Goal: Transaction & Acquisition: Book appointment/travel/reservation

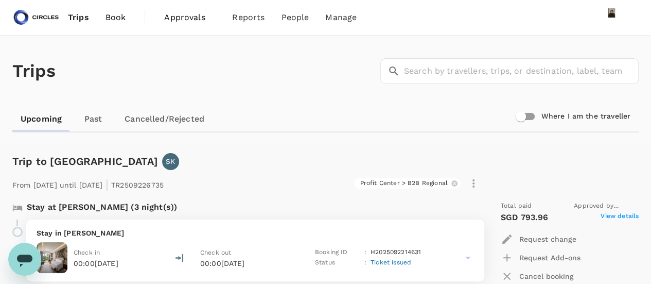
click at [182, 16] on span "Approvals" at bounding box center [189, 17] width 51 height 12
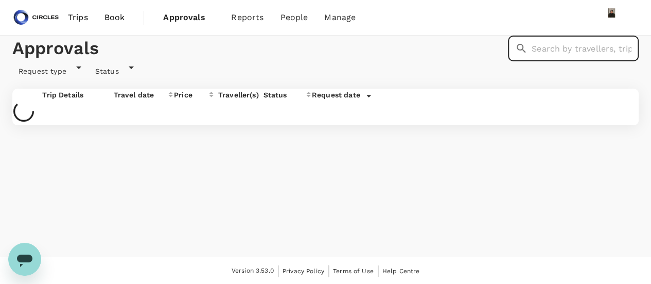
click at [532, 61] on input "text" at bounding box center [585, 49] width 107 height 26
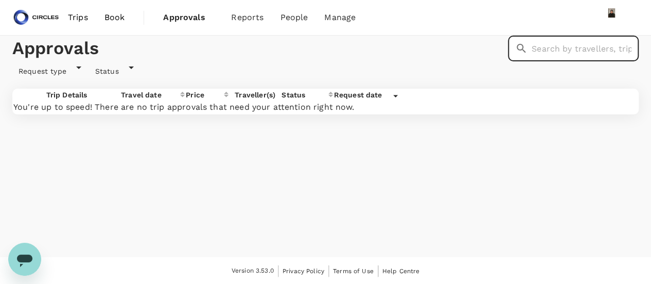
click at [123, 15] on span "Book" at bounding box center [114, 17] width 21 height 12
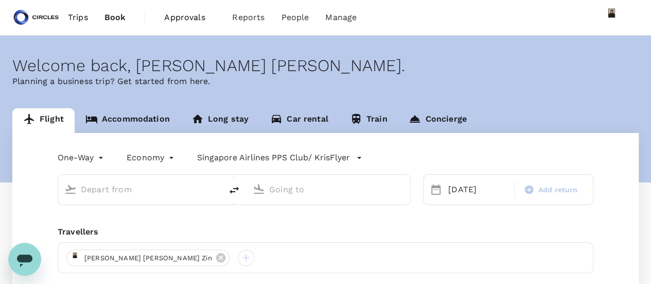
type input "Phuket Intl (HKT)"
type input "Soekarno-Hatta Intl (CGK)"
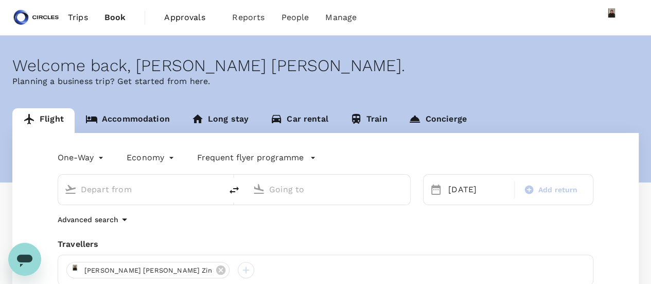
type input "Phuket Intl (HKT)"
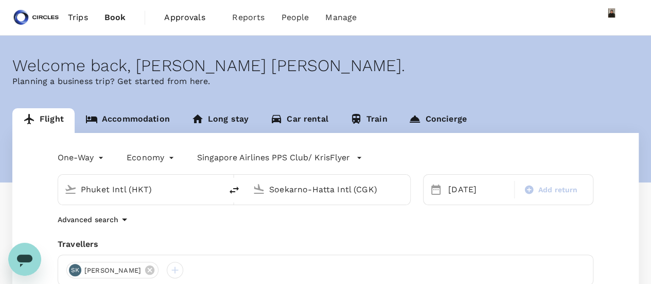
click at [275, 181] on div "Soekarno-Hatta Intl (CGK)" at bounding box center [334, 187] width 139 height 21
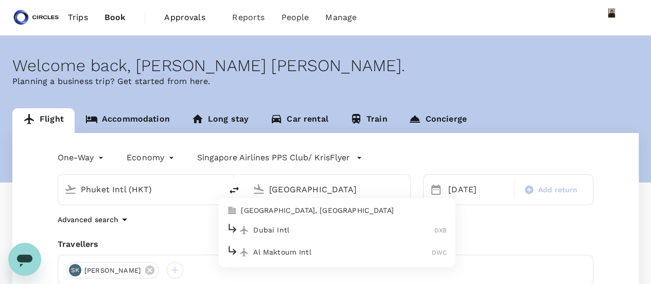
click at [277, 225] on p "Dubai Intl" at bounding box center [343, 229] width 181 height 10
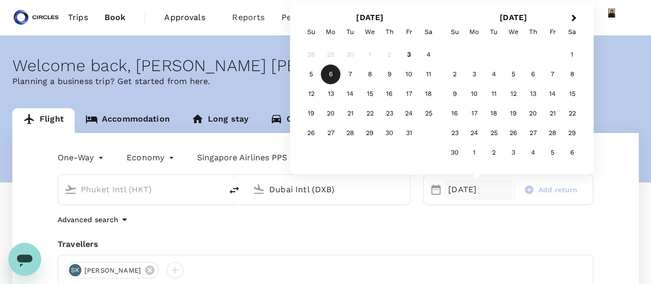
type input "Dubai Intl (DXB)"
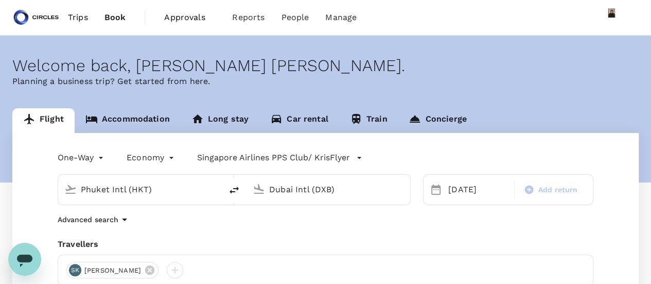
click at [201, 223] on div "Advanced search" at bounding box center [326, 219] width 536 height 12
click at [138, 191] on input "Phuket Intl (HKT)" at bounding box center [140, 189] width 119 height 16
click at [232, 188] on icon "delete" at bounding box center [234, 190] width 12 height 12
type input "Dubai Intl (DXB)"
type input "Phuket Intl (HKT)"
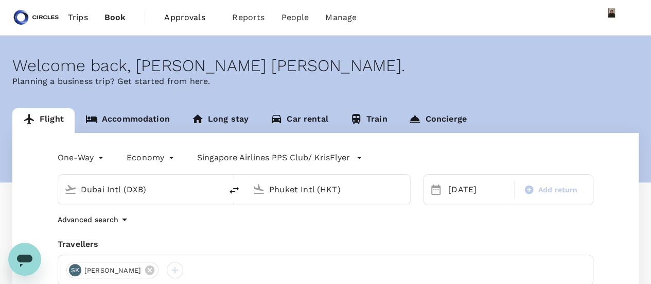
click at [261, 186] on icon at bounding box center [259, 189] width 12 height 12
click at [231, 191] on icon "delete" at bounding box center [234, 189] width 9 height 7
type input "Phuket Intl (HKT)"
type input "Dubai Intl (DXB)"
click at [154, 190] on input "Phuket Intl (HKT)" at bounding box center [140, 189] width 119 height 16
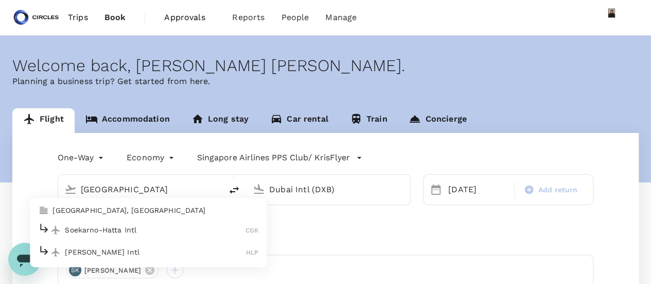
click at [120, 234] on div "Soekarno-Hatta Intl CGK" at bounding box center [148, 230] width 220 height 16
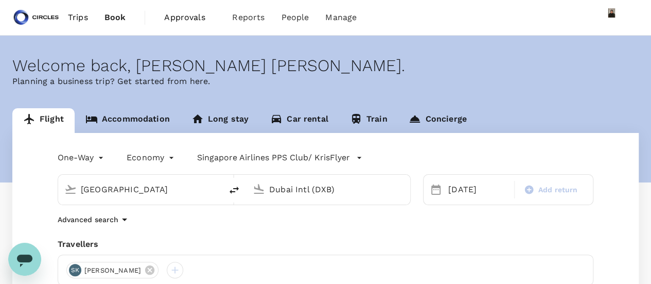
type input "Soekarno-Hatta Intl (CGK)"
click at [461, 189] on div "[DATE]" at bounding box center [478, 189] width 68 height 21
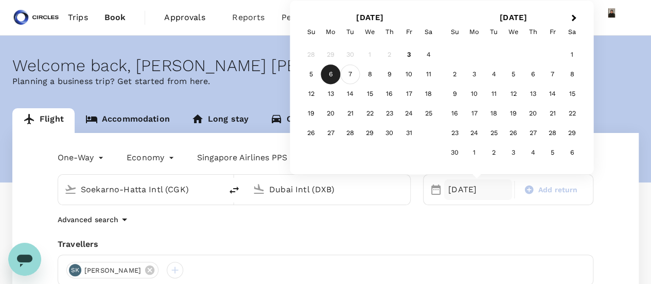
click at [351, 76] on div "7" at bounding box center [351, 75] width 20 height 20
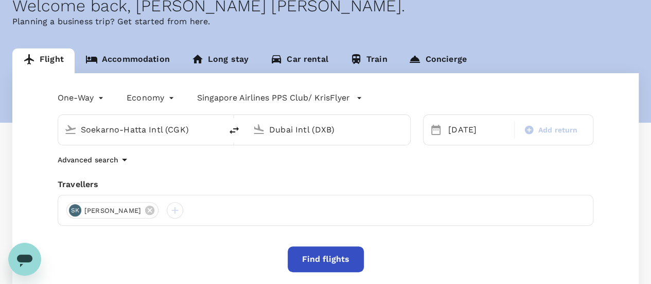
scroll to position [103, 0]
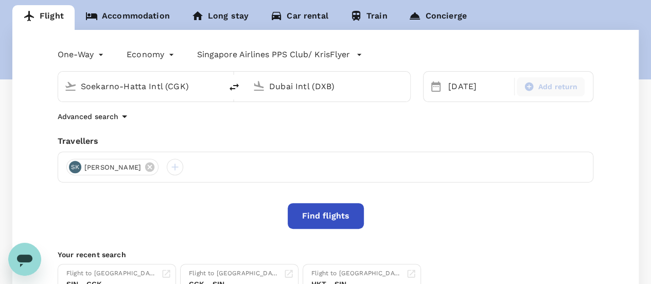
click at [560, 90] on span "Add return" at bounding box center [558, 86] width 40 height 11
type input "roundtrip"
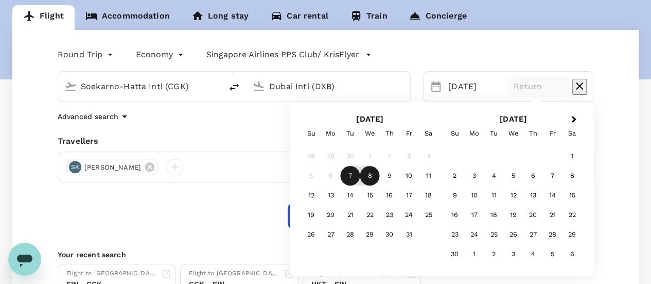
click at [371, 180] on div "8" at bounding box center [370, 176] width 20 height 20
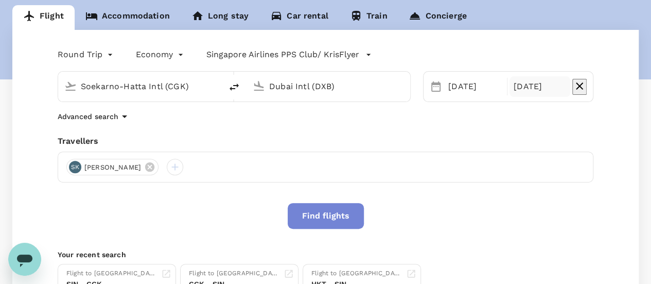
click at [344, 214] on button "Find flights" at bounding box center [326, 216] width 76 height 26
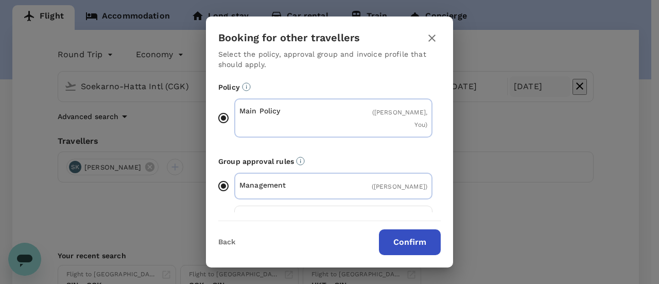
click at [394, 243] on button "Confirm" at bounding box center [410, 242] width 62 height 26
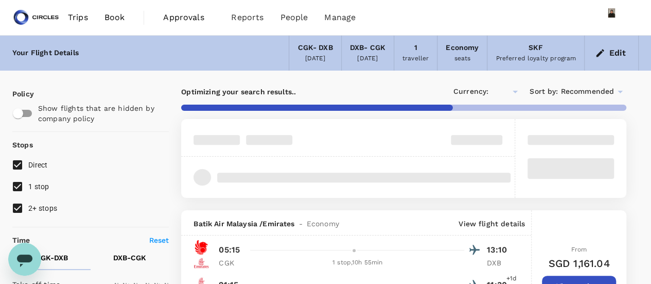
type input "SGD"
type input "1440"
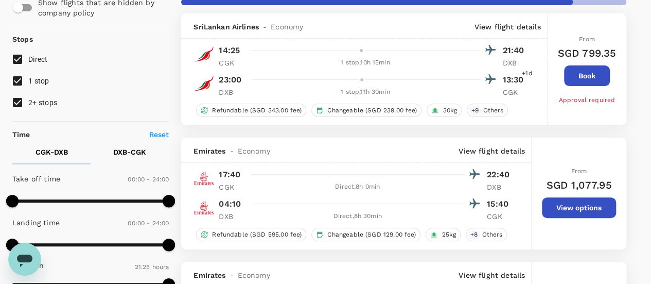
scroll to position [103, 0]
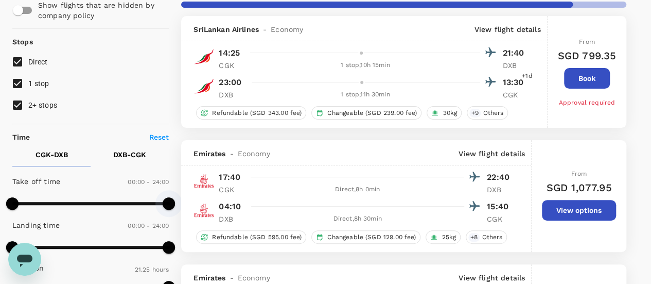
type input "510"
drag, startPoint x: 167, startPoint y: 199, endPoint x: 67, endPoint y: 209, distance: 100.9
click at [67, 209] on span at bounding box center [68, 203] width 12 height 12
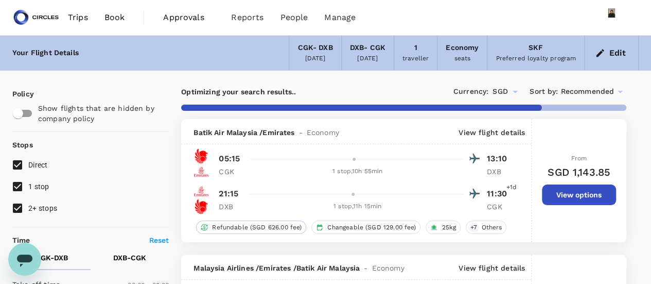
scroll to position [0, 0]
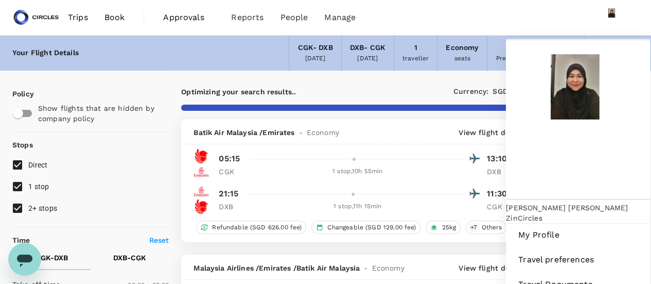
click at [630, 25] on div at bounding box center [616, 17] width 29 height 21
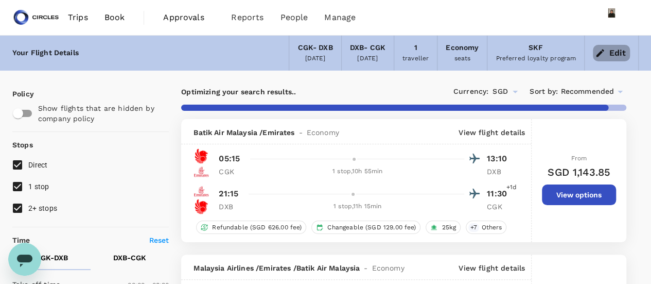
click at [613, 56] on button "Edit" at bounding box center [611, 53] width 37 height 16
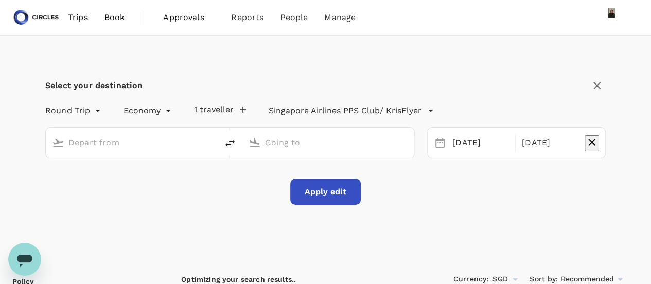
type input "Soekarno-Hatta Intl (CGK)"
type input "Dubai Intl (DXB)"
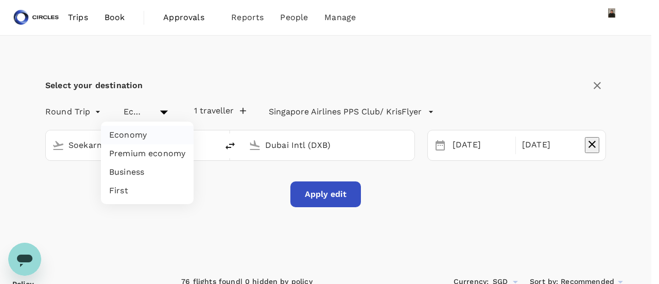
click at [147, 173] on li "Business" at bounding box center [147, 172] width 93 height 19
type input "business"
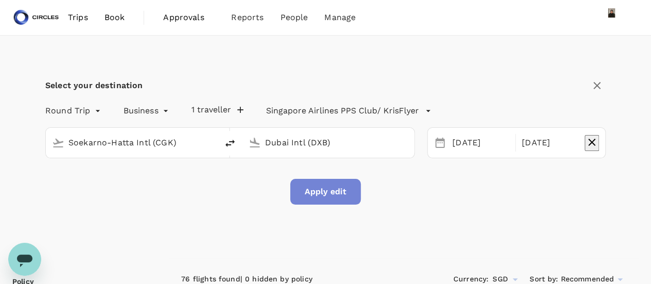
click at [333, 194] on button "Apply edit" at bounding box center [325, 192] width 71 height 26
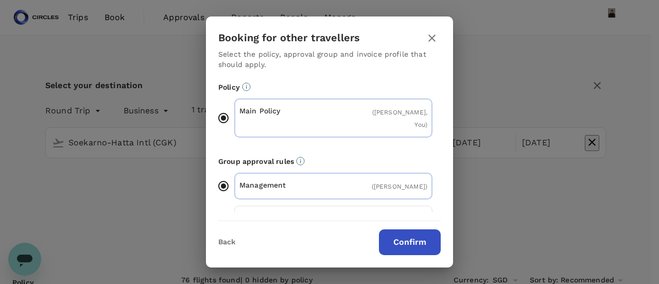
drag, startPoint x: 402, startPoint y: 243, endPoint x: 427, endPoint y: 283, distance: 46.7
click at [402, 243] on button "Confirm" at bounding box center [410, 242] width 62 height 26
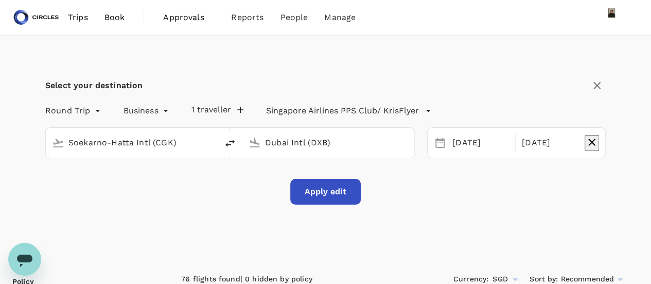
checkbox input "false"
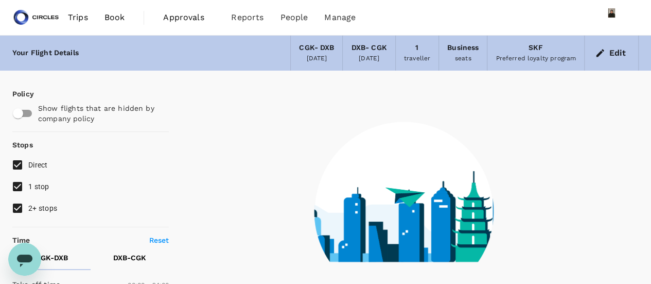
type input "1430"
checkbox input "true"
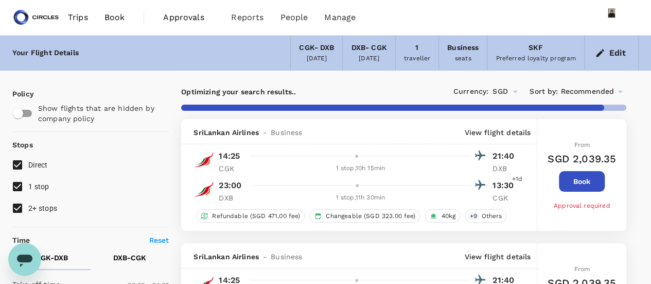
type input "1670"
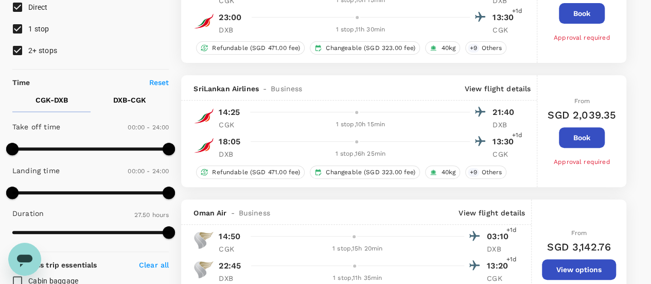
scroll to position [154, 0]
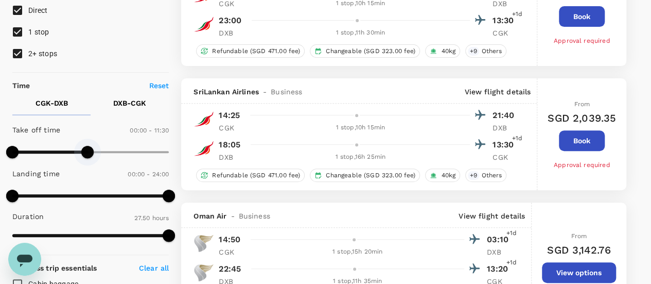
type input "720"
drag, startPoint x: 163, startPoint y: 149, endPoint x: 90, endPoint y: 152, distance: 72.6
click at [90, 152] on span at bounding box center [90, 152] width 12 height 12
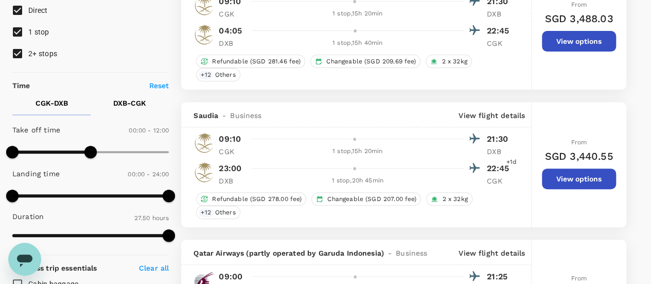
type input "SGD"
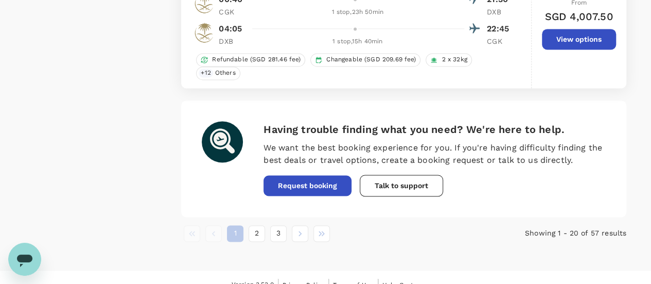
scroll to position [2689, 0]
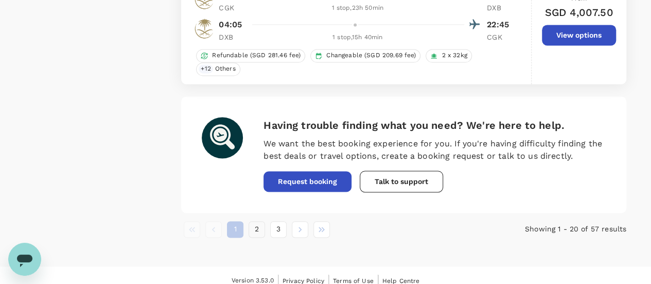
click at [252, 225] on button "2" at bounding box center [257, 229] width 16 height 16
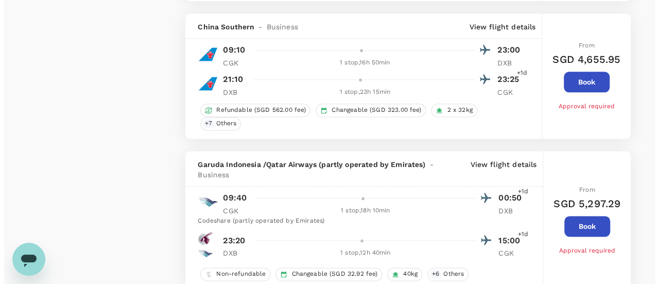
scroll to position [2573, 0]
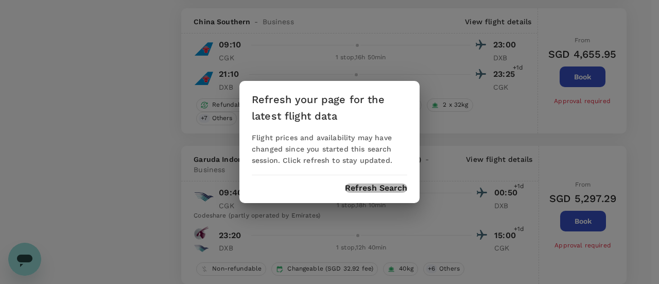
click at [373, 187] on button "Refresh Search" at bounding box center [376, 187] width 62 height 9
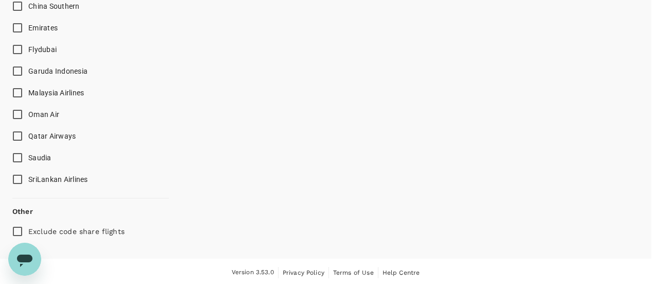
type input "0"
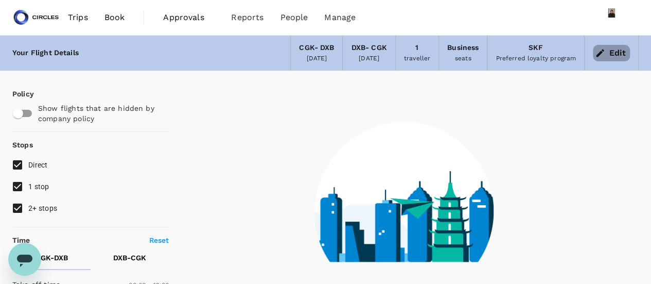
click at [604, 50] on icon "button" at bounding box center [600, 53] width 10 height 10
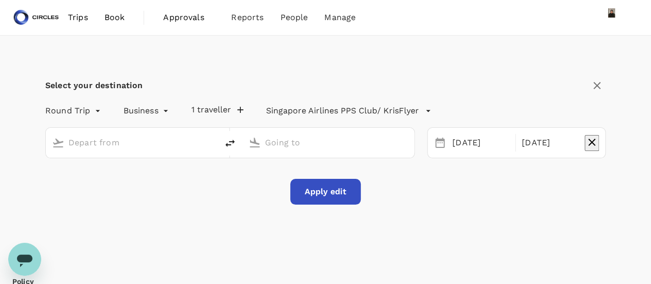
type input "Soekarno-Hatta Intl (CGK)"
type input "Dubai Intl (DXB)"
drag, startPoint x: 51, startPoint y: 142, endPoint x: 0, endPoint y: 121, distance: 55.6
click at [0, 121] on div "Select your destination Round Trip roundtrip Business business 1 traveller Sing…" at bounding box center [325, 147] width 651 height 222
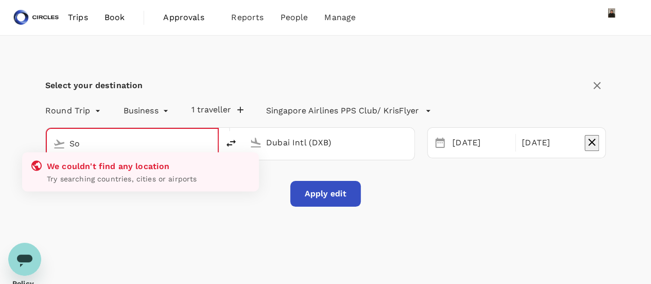
type input "S"
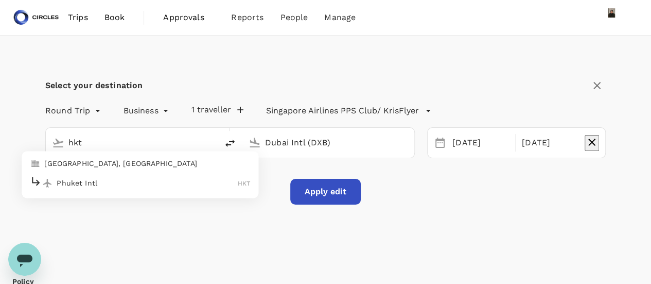
click at [64, 178] on p "Phuket Intl" at bounding box center [147, 183] width 181 height 10
type input "Phuket Intl (HKT)"
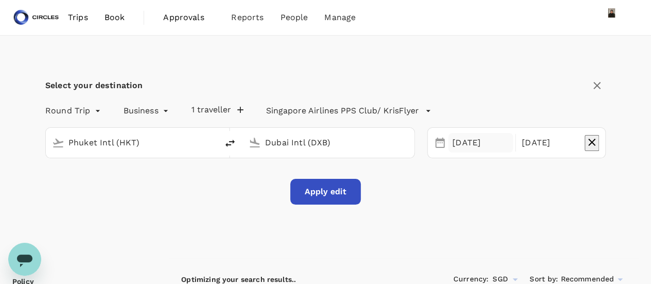
click at [467, 142] on div "[DATE]" at bounding box center [480, 143] width 65 height 20
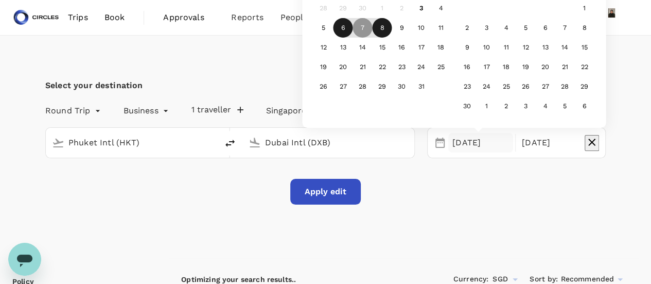
click at [342, 24] on div "6" at bounding box center [343, 28] width 20 height 20
click at [329, 190] on button "Apply edit" at bounding box center [325, 192] width 71 height 26
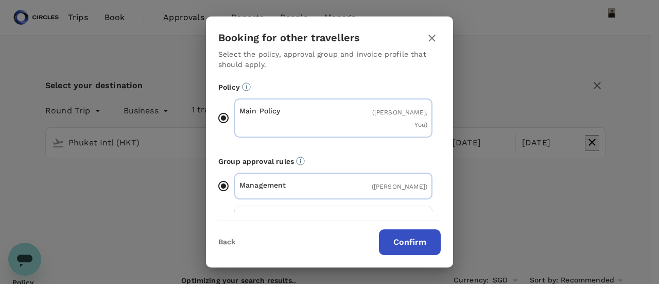
type input "1445"
click at [414, 247] on button "Confirm" at bounding box center [410, 242] width 62 height 26
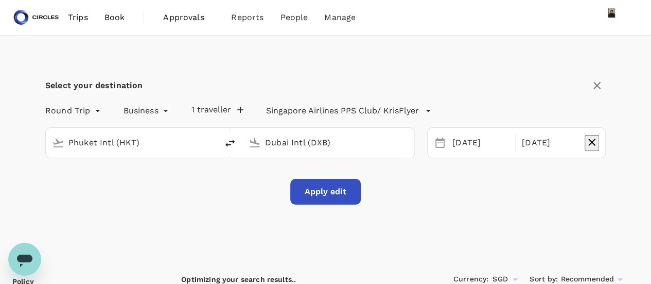
checkbox input "false"
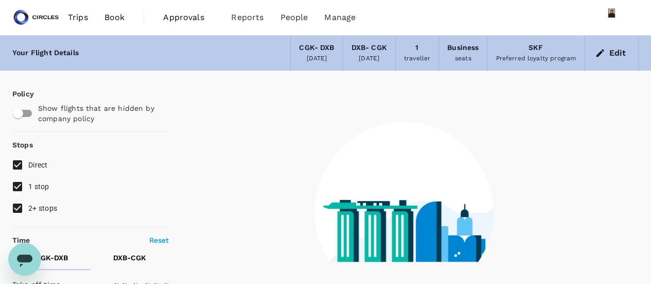
type input "1440"
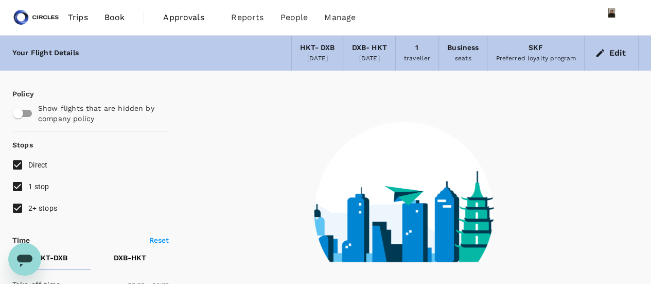
type input "1265"
checkbox input "true"
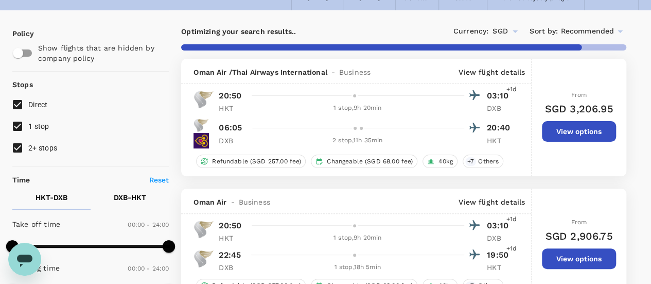
scroll to position [103, 0]
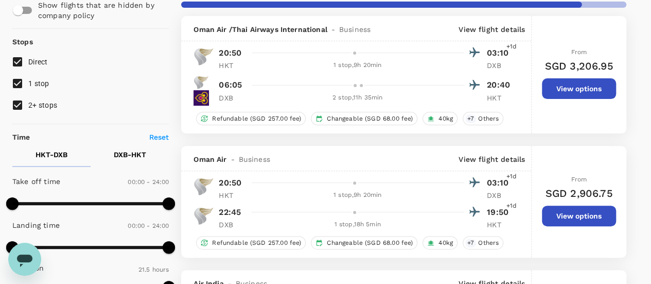
type input "1680"
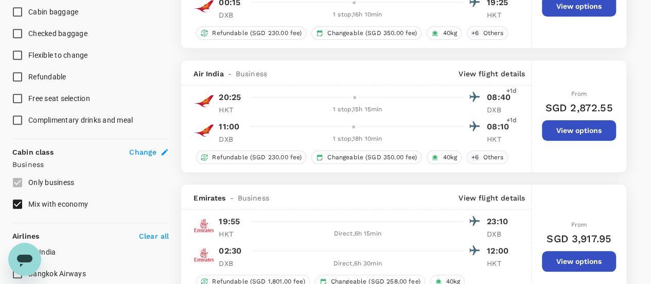
scroll to position [463, 0]
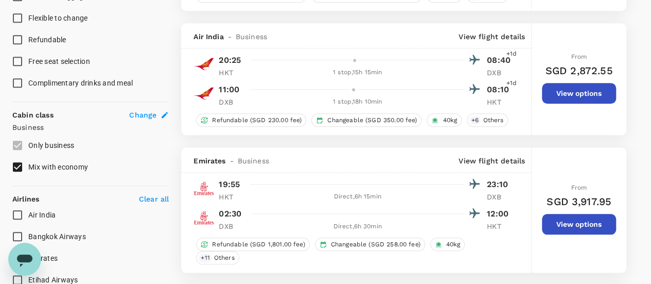
click at [473, 157] on p "View flight details" at bounding box center [492, 160] width 66 height 10
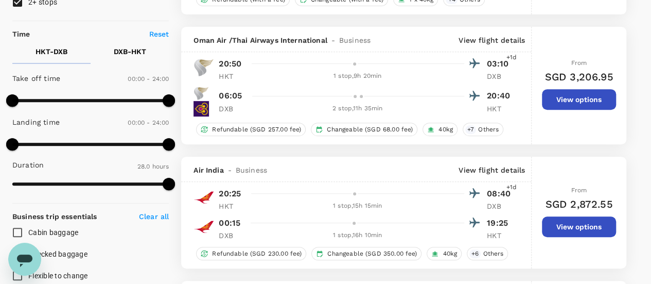
scroll to position [0, 0]
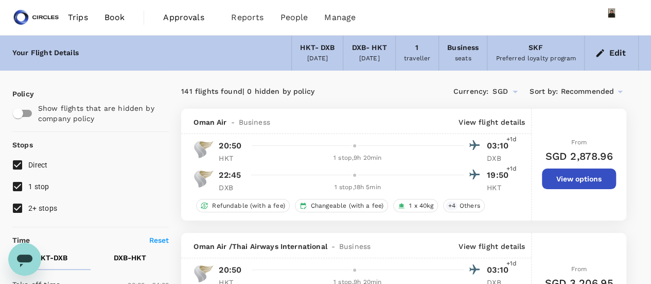
click at [616, 50] on button "Edit" at bounding box center [611, 53] width 37 height 16
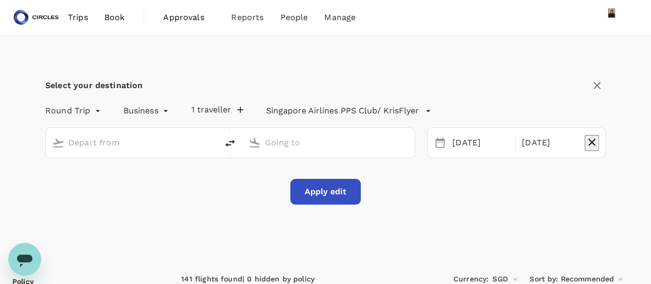
type input "Phuket Intl (HKT)"
type input "Dubai Intl (DXB)"
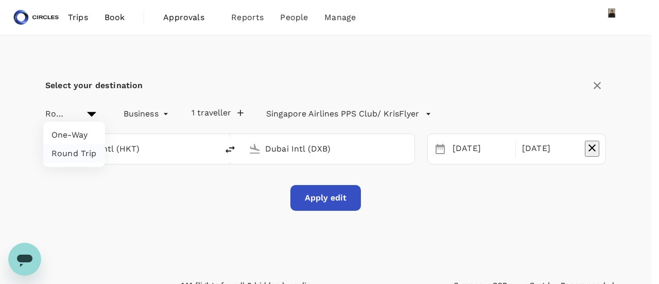
click at [75, 133] on li "One-Way" at bounding box center [74, 135] width 62 height 19
type input "oneway"
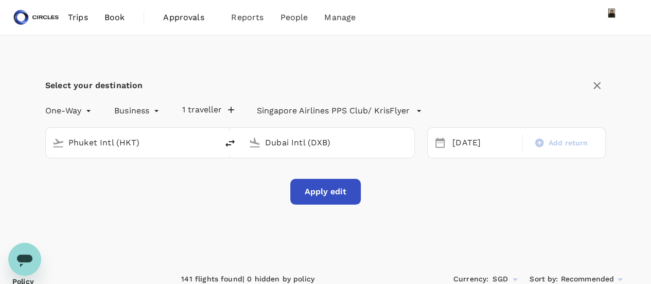
click at [318, 194] on button "Apply edit" at bounding box center [325, 192] width 71 height 26
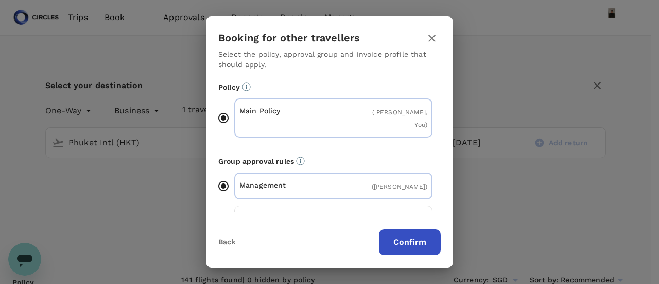
click at [396, 236] on button "Confirm" at bounding box center [410, 242] width 62 height 26
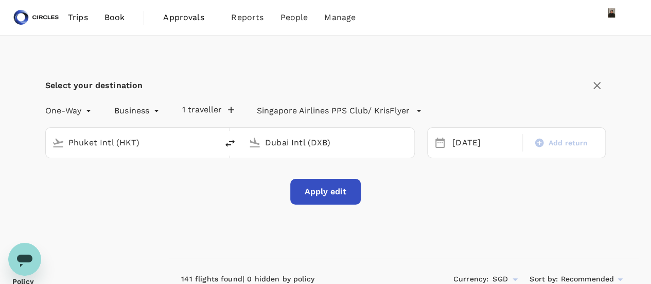
checkbox input "false"
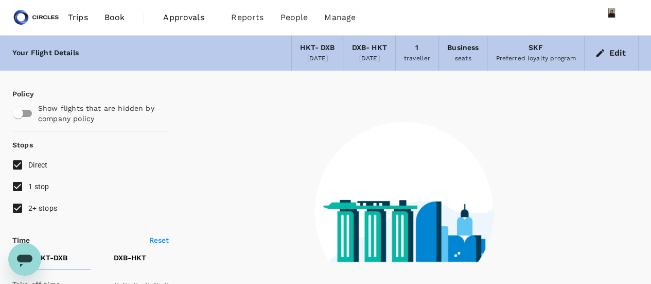
type input "1440"
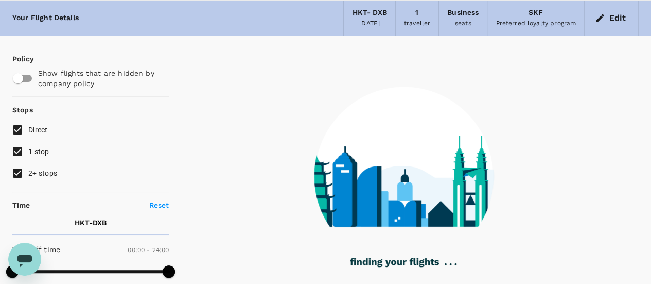
scroll to position [51, 0]
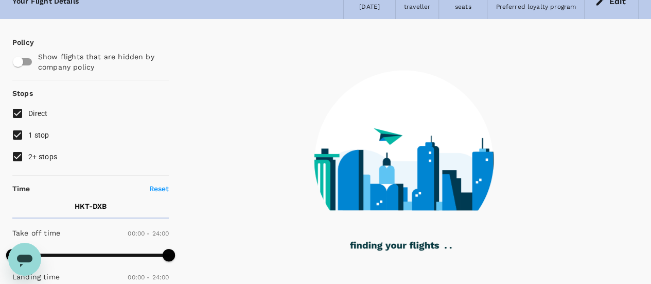
type input "1460"
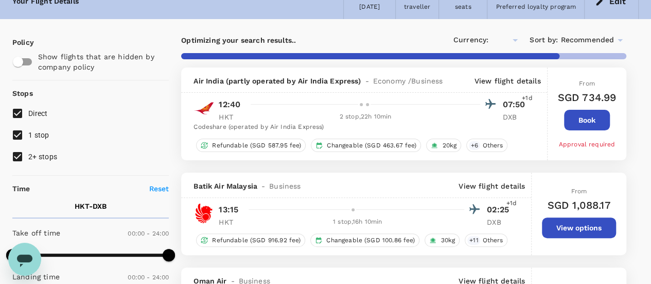
checkbox input "true"
type input "SGD"
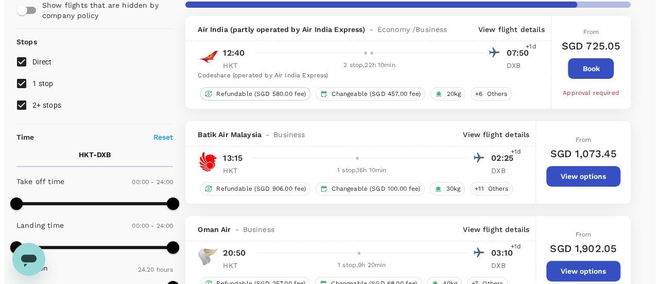
scroll to position [154, 0]
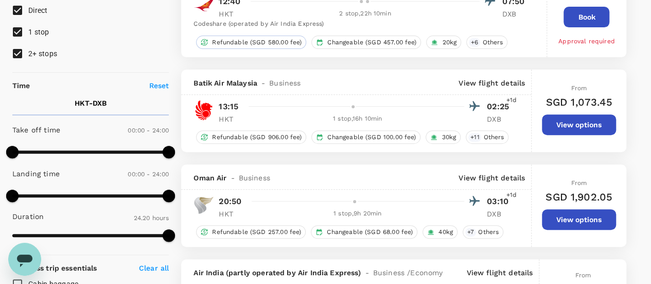
type input "1680"
click at [499, 180] on p "View flight details" at bounding box center [492, 177] width 66 height 10
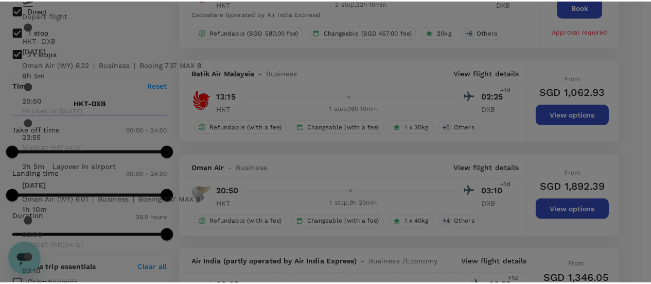
scroll to position [0, 0]
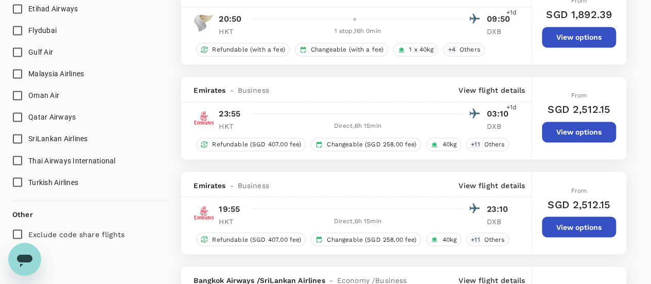
scroll to position [838, 0]
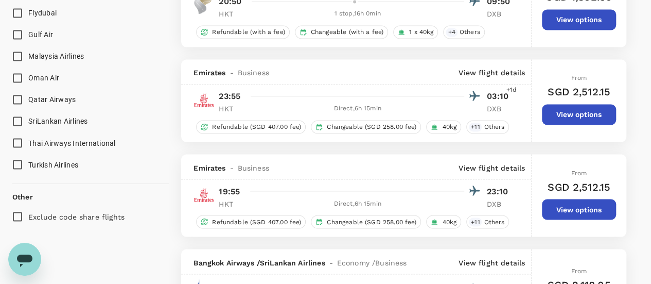
click at [495, 69] on p "View flight details" at bounding box center [492, 72] width 66 height 10
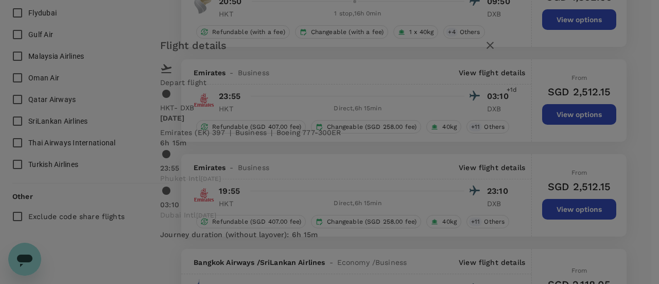
click at [496, 51] on icon "button" at bounding box center [490, 45] width 12 height 12
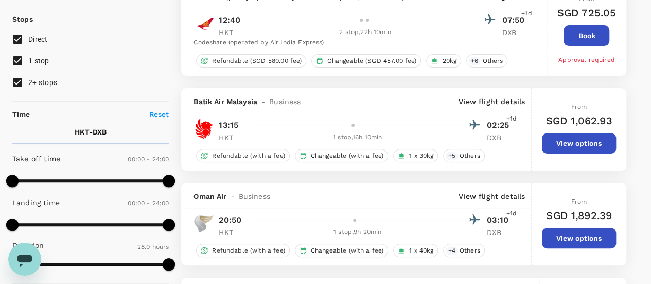
scroll to position [0, 0]
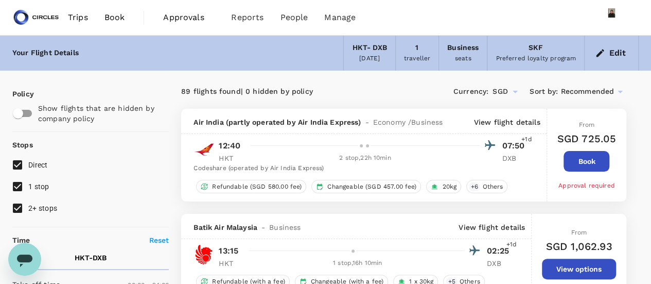
click at [13, 185] on input "1 stop" at bounding box center [18, 186] width 22 height 22
checkbox input "false"
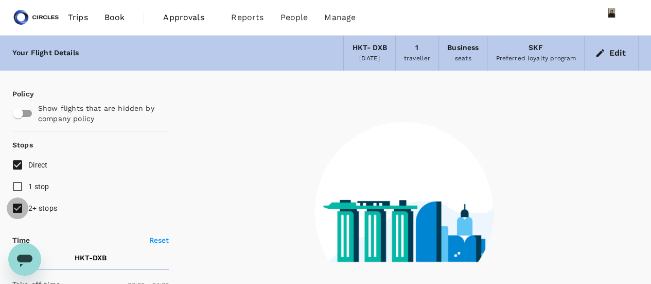
click at [15, 205] on input "2+ stops" at bounding box center [18, 208] width 22 height 22
checkbox input "false"
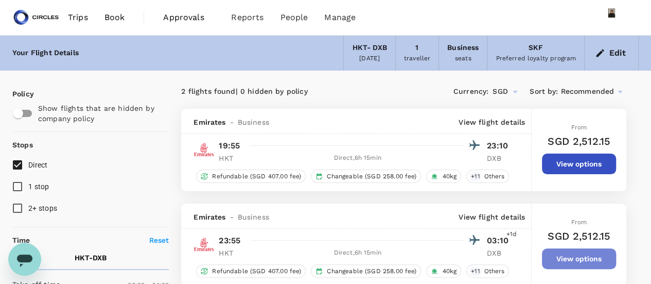
click at [581, 264] on button "View options" at bounding box center [579, 258] width 74 height 21
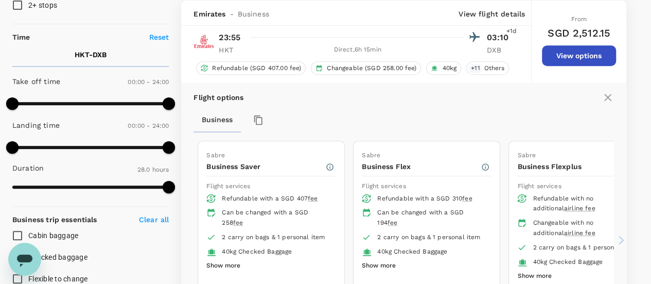
scroll to position [254, 0]
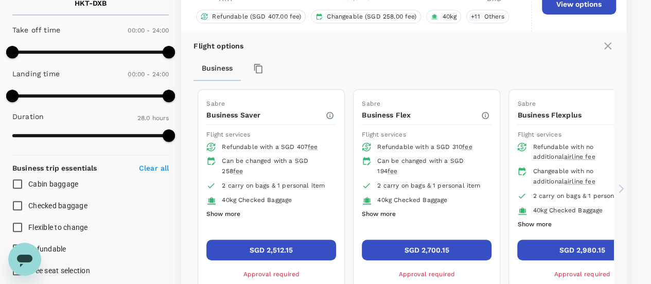
click at [417, 245] on button "SGD 2,700.15" at bounding box center [427, 249] width 130 height 21
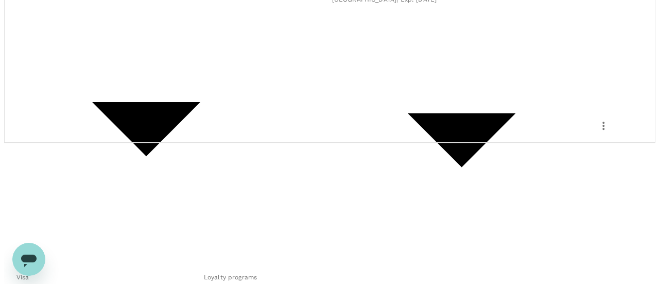
scroll to position [154, 0]
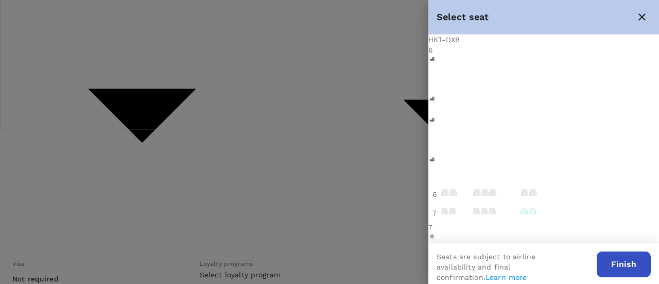
drag, startPoint x: 641, startPoint y: 84, endPoint x: 642, endPoint y: 131, distance: 46.8
click at [642, 131] on div "6 6 7 7 7 7 8 8 9 10 11" at bounding box center [543, 266] width 231 height 443
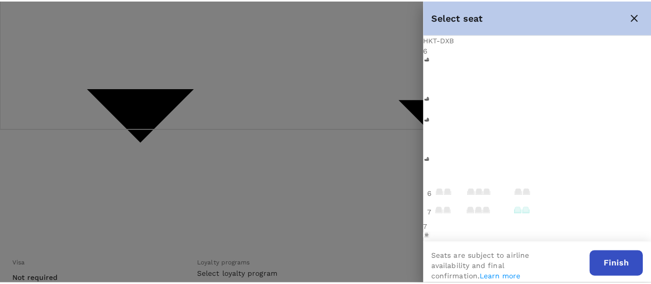
scroll to position [0, 98]
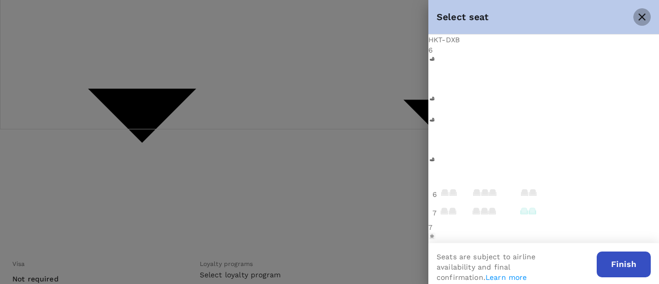
click at [644, 14] on icon "close" at bounding box center [641, 16] width 7 height 7
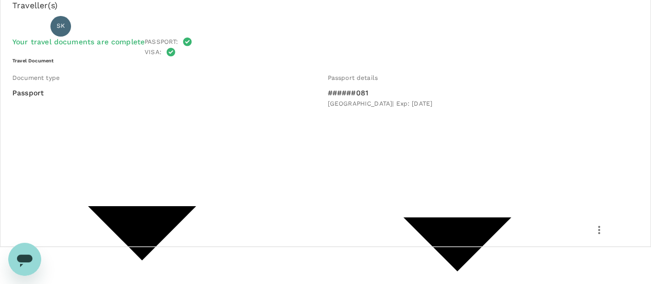
scroll to position [169, 0]
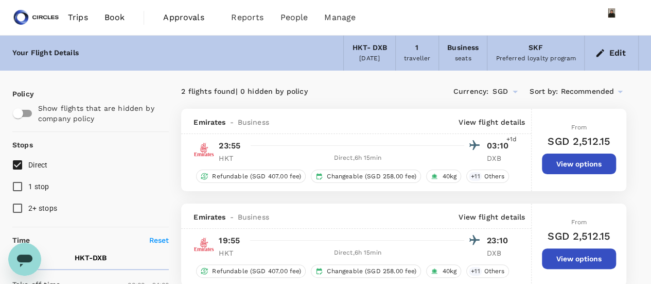
click at [623, 49] on button "Edit" at bounding box center [611, 53] width 37 height 16
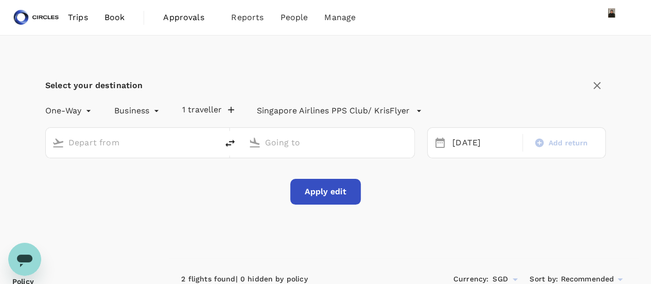
type input "Phuket Intl (HKT)"
type input "Dubai Intl (DXB)"
click at [229, 147] on icon "delete" at bounding box center [230, 143] width 12 height 12
type input "Dubai Intl (DXB)"
click at [320, 143] on input "Phuket Intl (HKT)" at bounding box center [329, 142] width 128 height 16
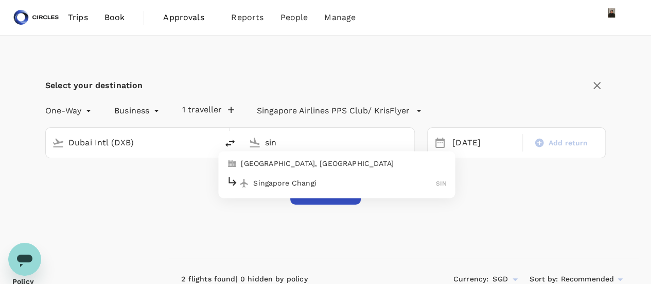
click at [329, 182] on p "Singapore Changi" at bounding box center [344, 183] width 183 height 10
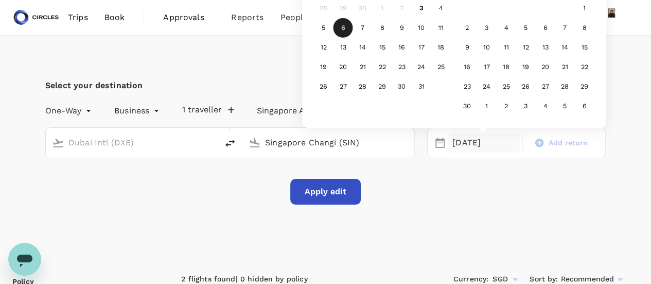
type input "Singapore Changi (SIN)"
click at [321, 191] on button "Apply edit" at bounding box center [325, 192] width 71 height 26
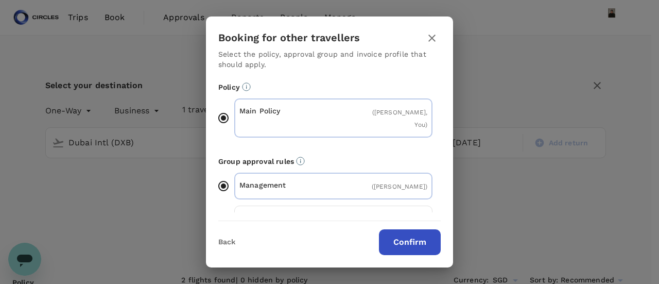
click at [418, 238] on button "Confirm" at bounding box center [410, 242] width 62 height 26
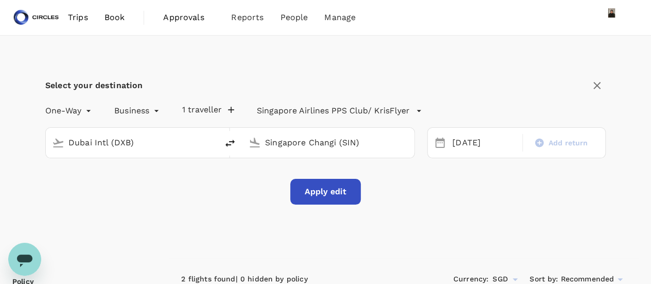
checkbox input "false"
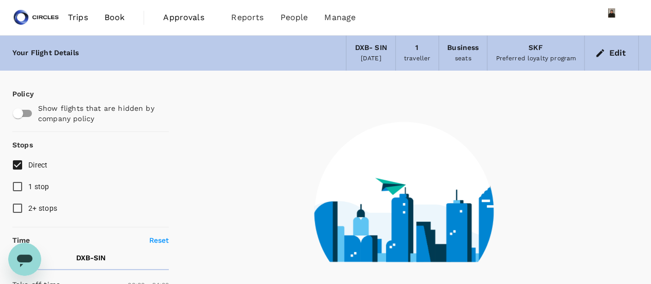
click at [617, 51] on button "Edit" at bounding box center [611, 53] width 37 height 16
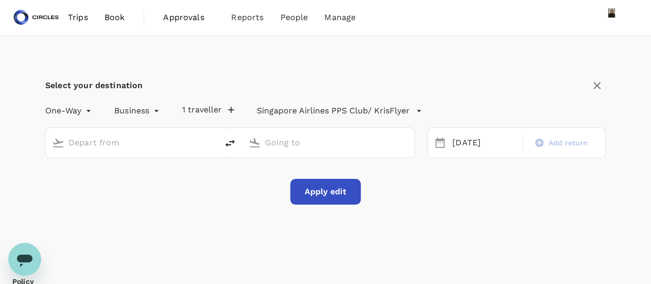
type input "Dubai Intl (DXB)"
type input "Singapore Changi (SIN)"
click at [464, 147] on div "[DATE]" at bounding box center [484, 143] width 72 height 20
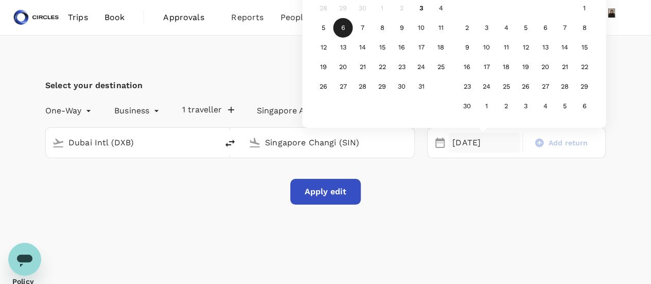
click at [379, 26] on div "8" at bounding box center [383, 28] width 20 height 20
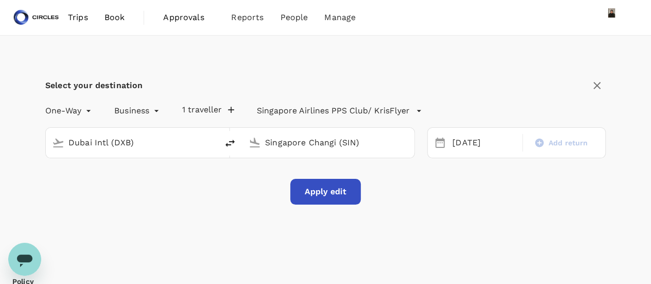
click at [339, 195] on button "Apply edit" at bounding box center [325, 192] width 71 height 26
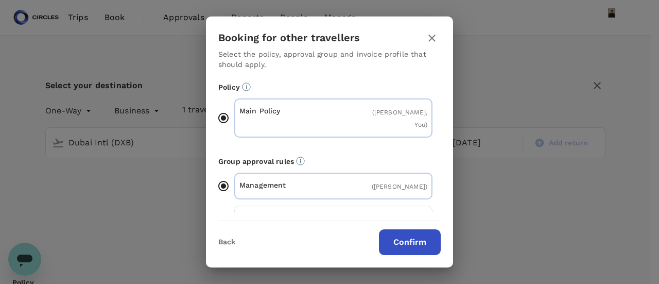
click at [409, 240] on button "Confirm" at bounding box center [410, 242] width 62 height 26
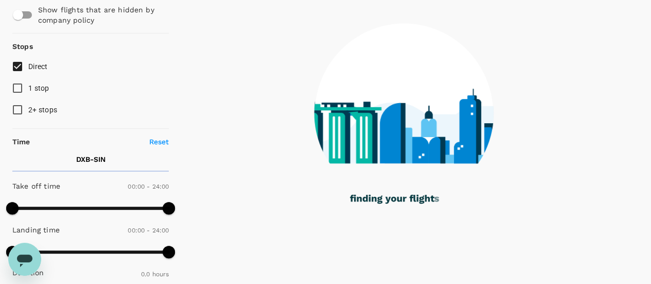
scroll to position [103, 0]
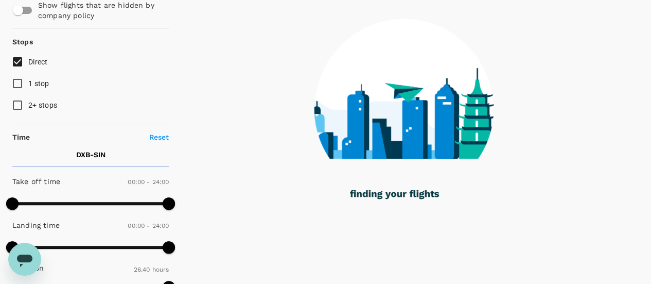
type input "1600"
checkbox input "true"
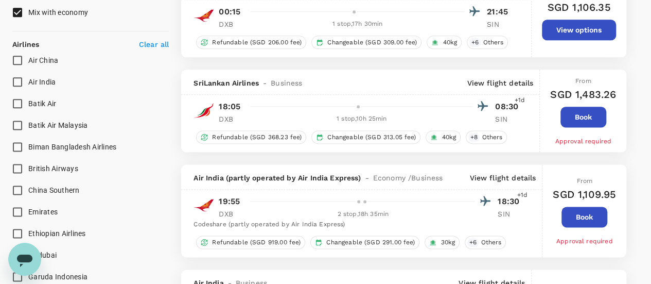
scroll to position [669, 0]
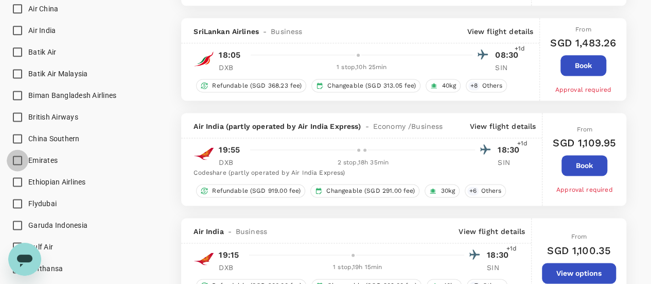
click at [13, 160] on input "Emirates" at bounding box center [18, 160] width 22 height 22
checkbox input "true"
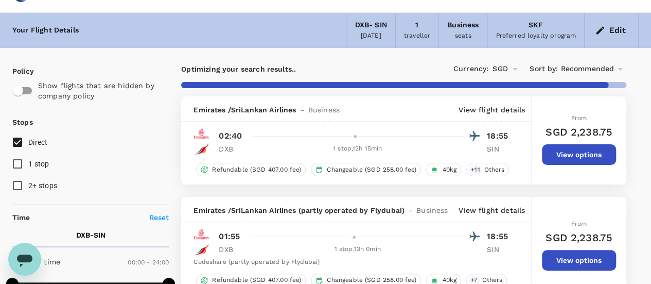
scroll to position [0, 0]
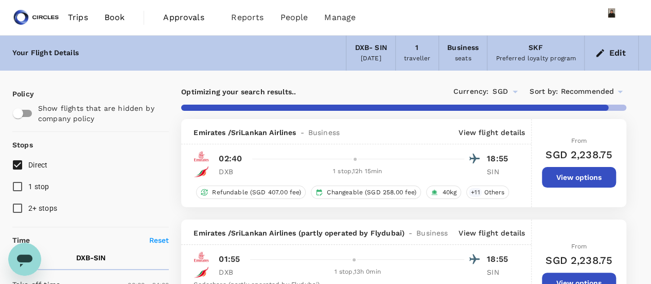
type input "1795"
click at [607, 91] on span "Recommended" at bounding box center [587, 91] width 54 height 11
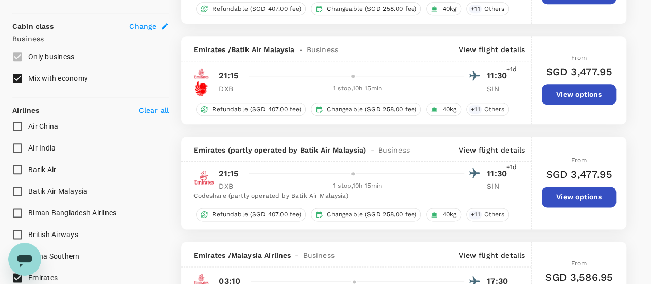
scroll to position [618, 0]
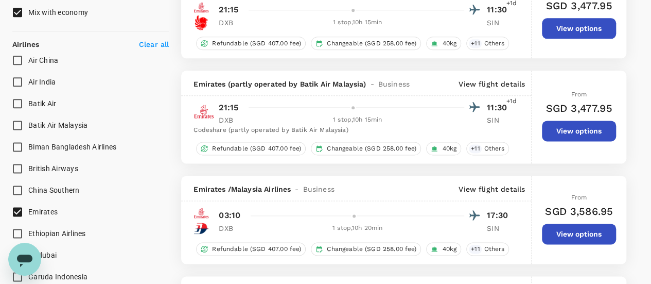
click at [38, 205] on span "Emirates" at bounding box center [42, 211] width 29 height 12
click at [28, 205] on input "Emirates" at bounding box center [18, 212] width 22 height 22
checkbox input "false"
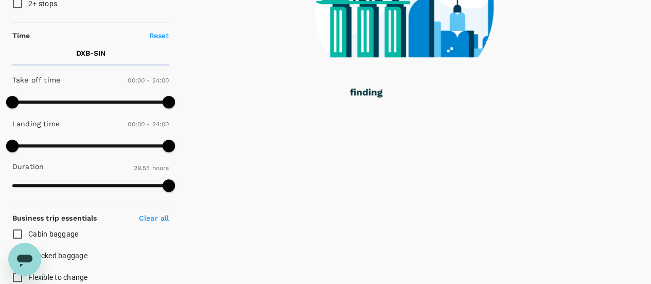
scroll to position [103, 0]
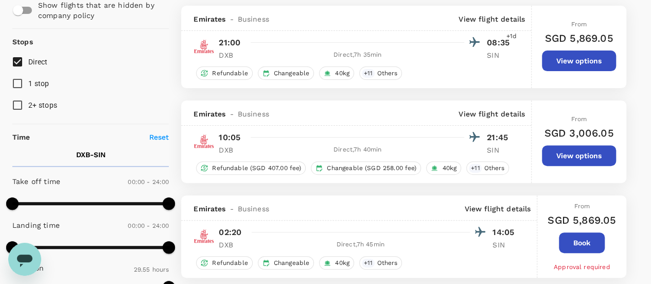
click at [490, 17] on p "View flight details" at bounding box center [492, 19] width 66 height 10
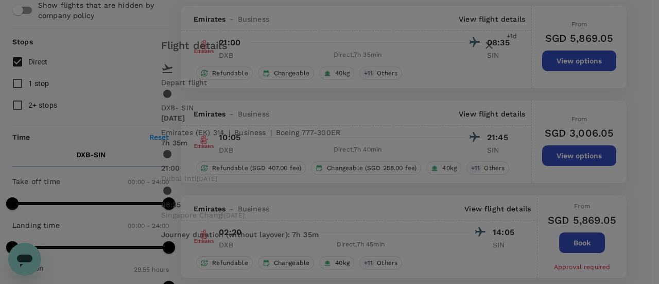
click at [498, 54] on button "button" at bounding box center [488, 45] width 17 height 17
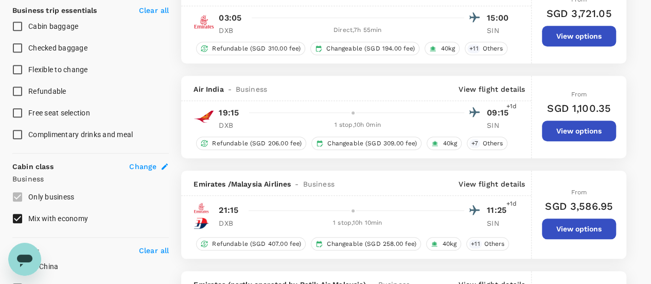
scroll to position [360, 0]
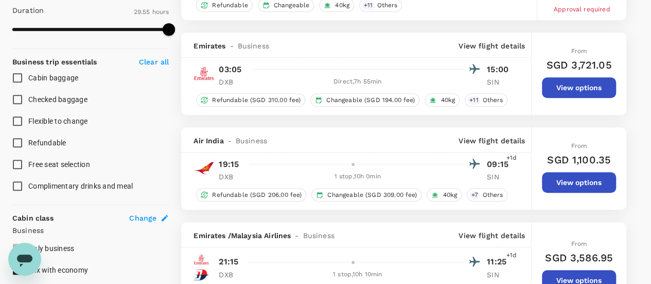
click at [506, 45] on p "View flight details" at bounding box center [492, 46] width 66 height 10
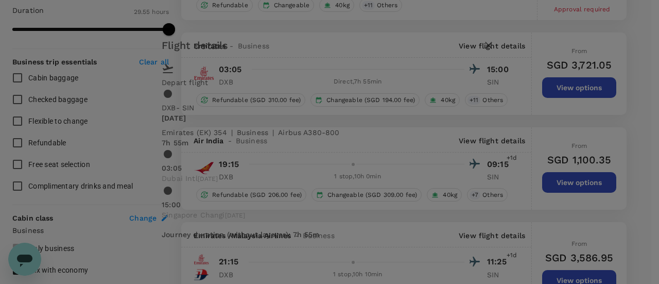
click at [492, 49] on icon "button" at bounding box center [488, 45] width 7 height 7
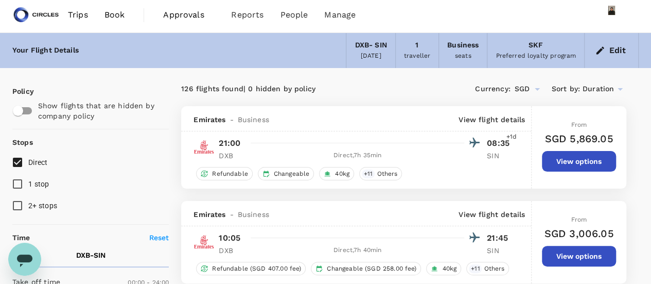
scroll to position [0, 0]
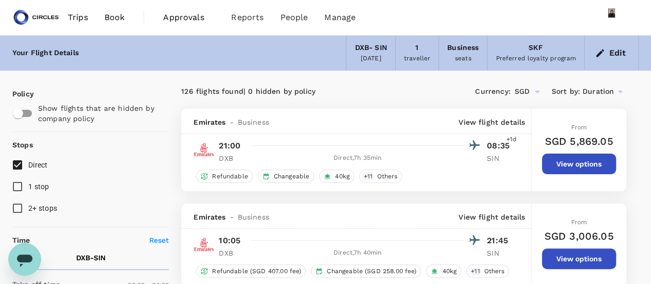
click at [624, 50] on button "Edit" at bounding box center [611, 53] width 37 height 16
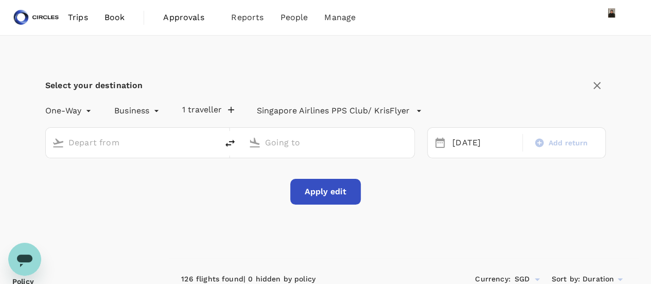
type input "Dubai Intl (DXB)"
type input "Singapore Changi (SIN)"
click at [230, 142] on icon "delete" at bounding box center [230, 143] width 12 height 12
type input "Singapore Changi (SIN)"
type input "Dubai Intl (DXB)"
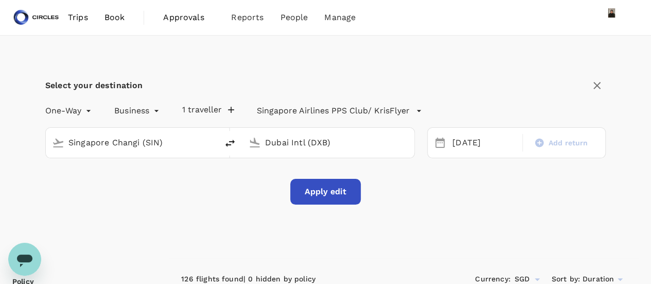
click at [128, 144] on input "Singapore Changi (SIN)" at bounding box center [132, 142] width 128 height 16
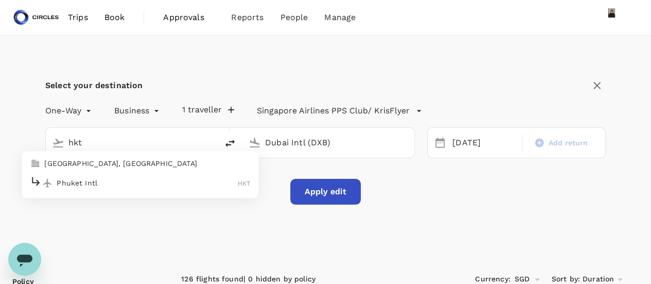
click at [104, 181] on p "Phuket Intl" at bounding box center [147, 183] width 181 height 10
type input "Phuket Intl (HKT)"
click at [462, 139] on div "[DATE]" at bounding box center [484, 143] width 72 height 20
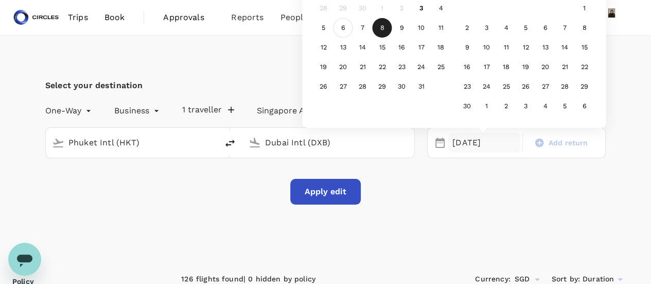
click at [347, 25] on div "6" at bounding box center [343, 28] width 20 height 20
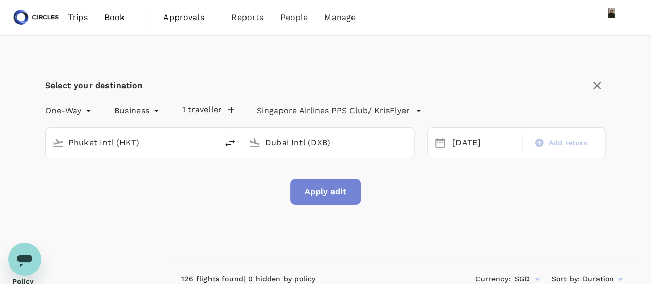
click at [342, 190] on button "Apply edit" at bounding box center [325, 192] width 71 height 26
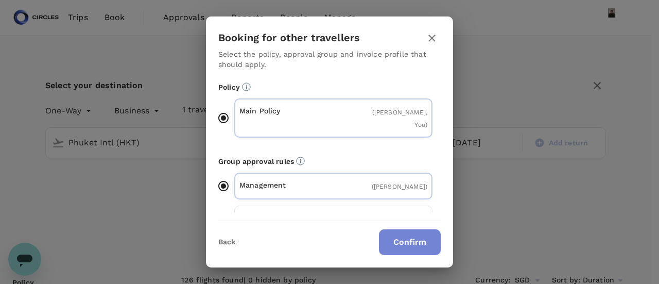
click at [409, 245] on button "Confirm" at bounding box center [410, 242] width 62 height 26
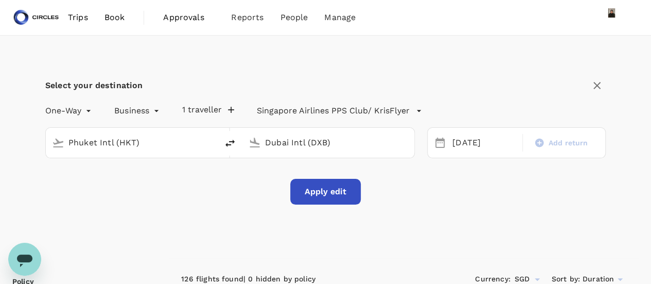
checkbox input "false"
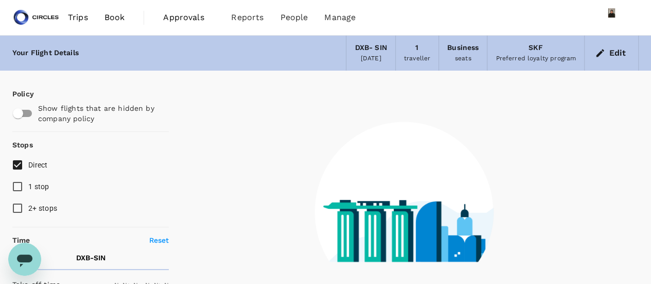
type input "1440"
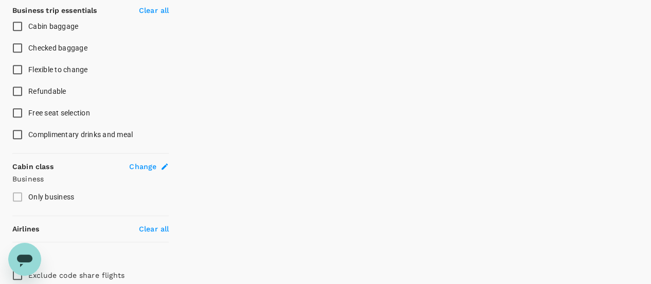
scroll to position [154, 0]
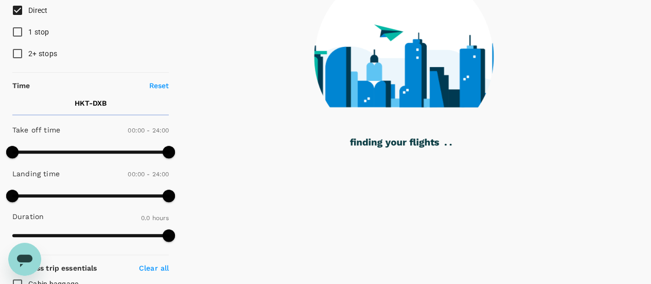
type input "1460"
checkbox input "true"
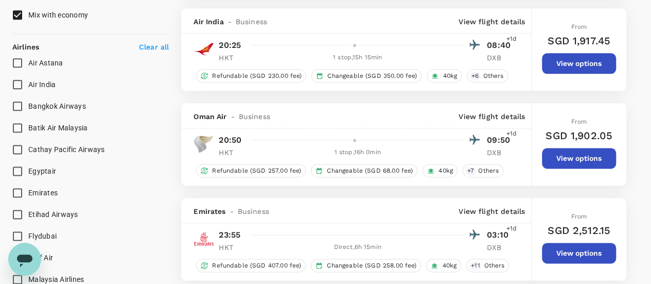
scroll to position [721, 0]
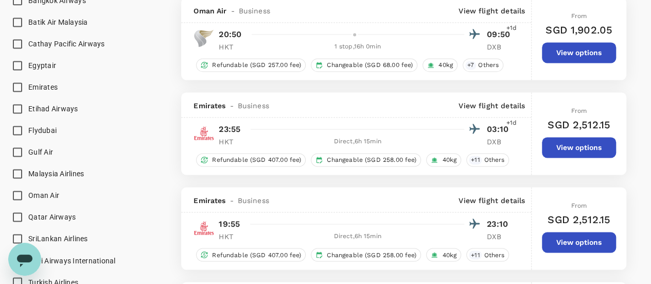
type input "1680"
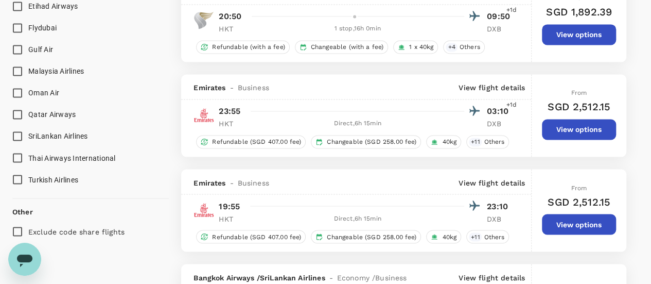
scroll to position [823, 0]
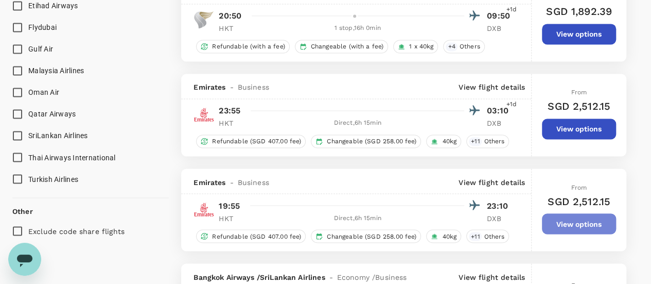
click at [575, 221] on button "View options" at bounding box center [579, 223] width 74 height 21
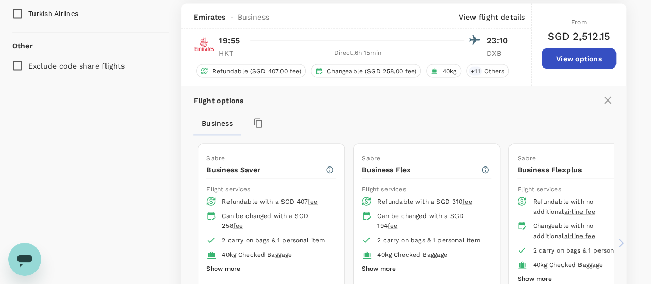
scroll to position [988, 0]
click at [495, 20] on div "Emirates - Business View flight details" at bounding box center [356, 16] width 350 height 25
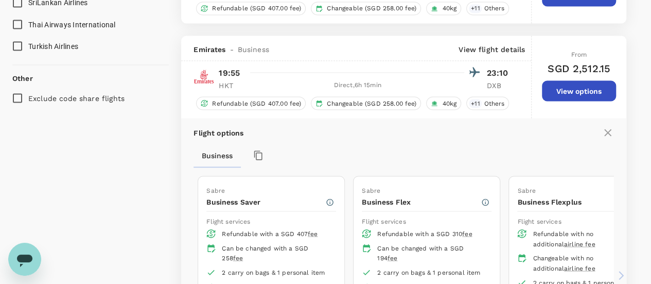
scroll to position [937, 0]
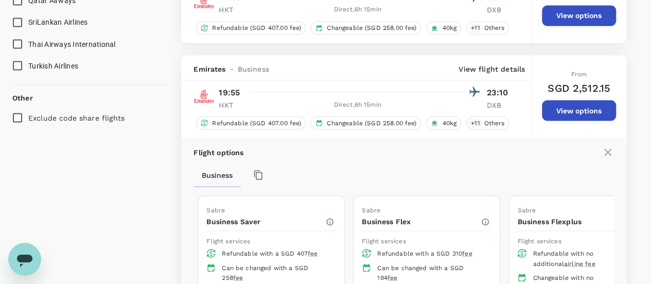
click at [492, 68] on p "View flight details" at bounding box center [492, 68] width 66 height 10
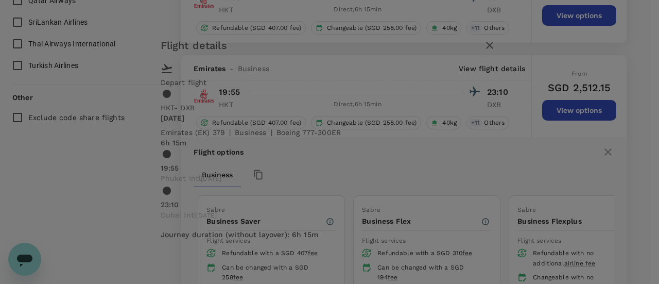
click at [498, 54] on button "button" at bounding box center [489, 45] width 17 height 17
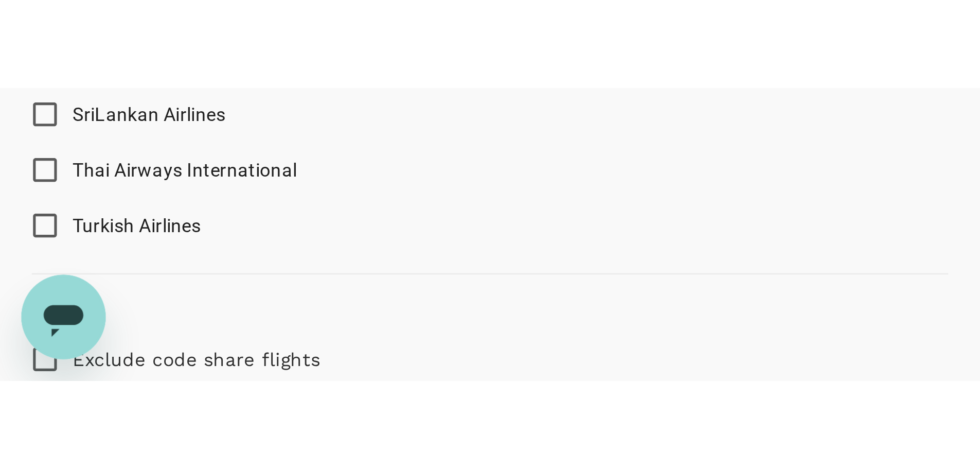
scroll to position [954, 0]
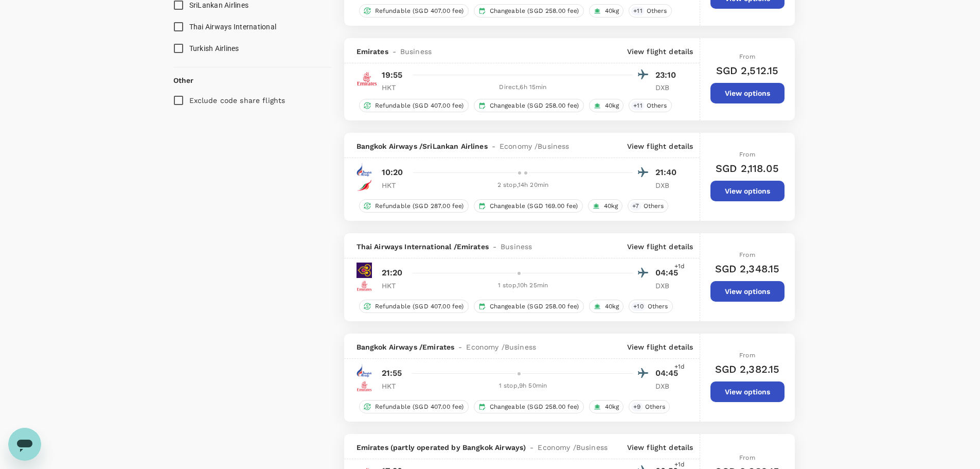
click at [651, 55] on p "View flight details" at bounding box center [660, 51] width 66 height 10
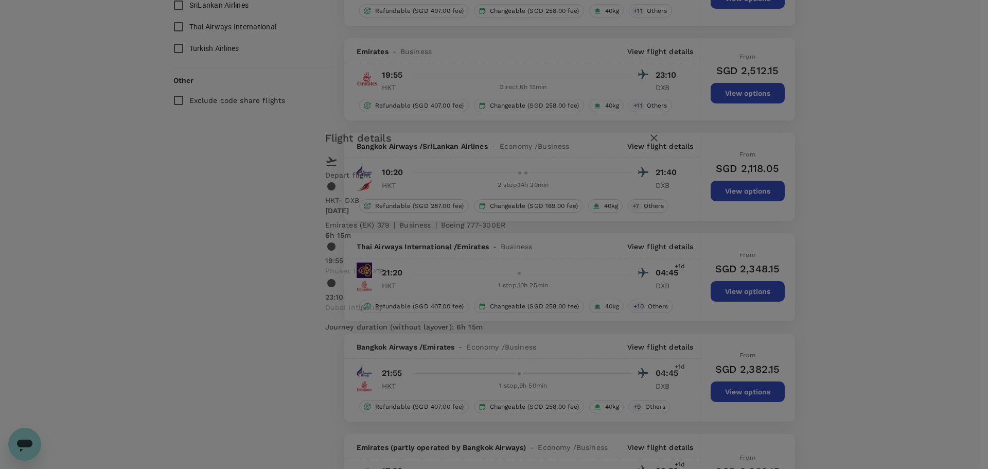
click at [651, 144] on icon "button" at bounding box center [654, 138] width 12 height 12
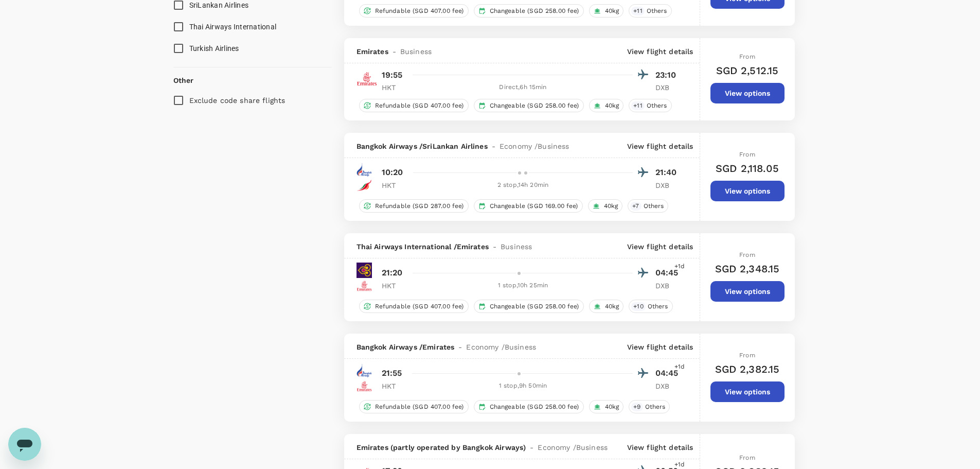
click at [651, 84] on button "View options" at bounding box center [748, 93] width 74 height 21
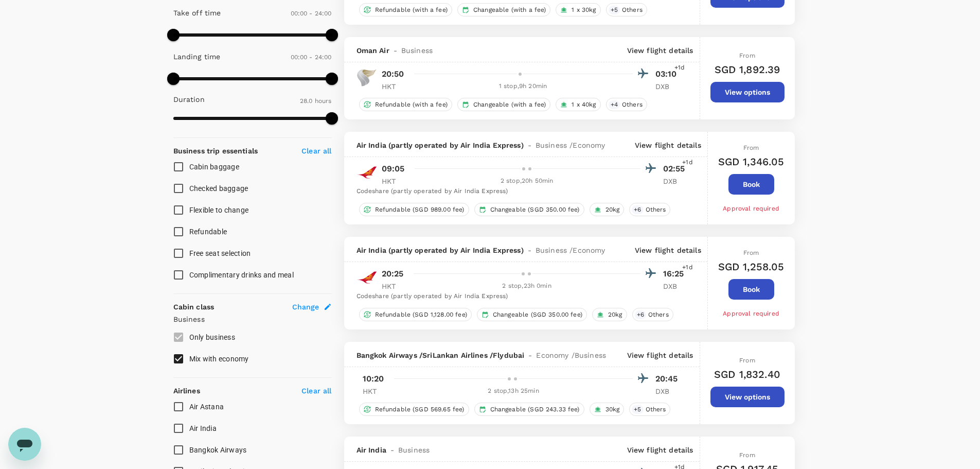
scroll to position [0, 0]
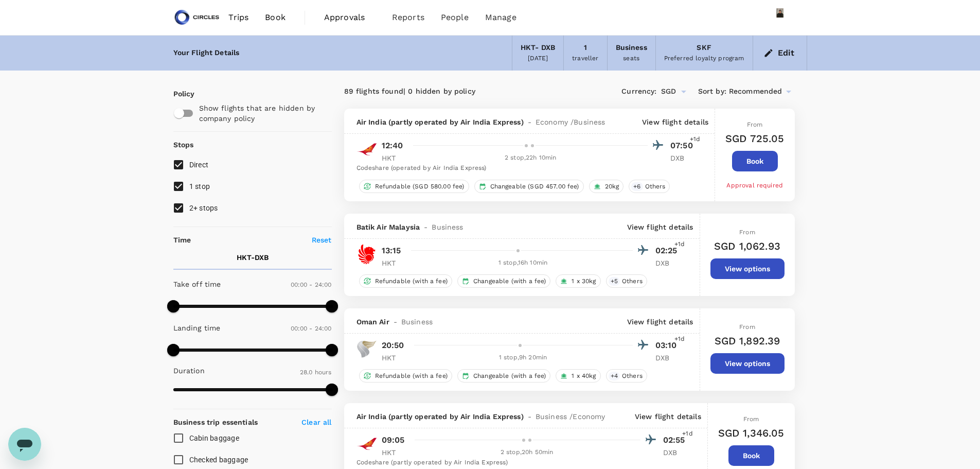
click at [651, 57] on button "Edit" at bounding box center [780, 53] width 37 height 16
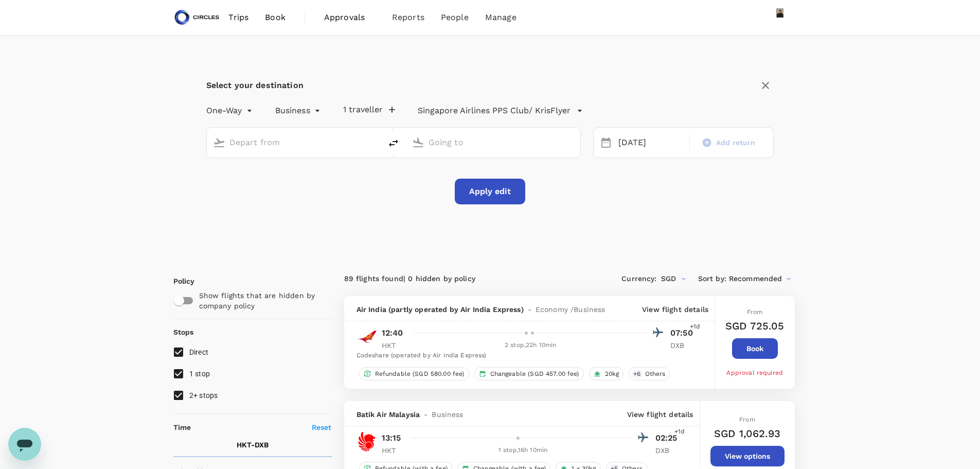
type input "Phuket Intl (HKT)"
type input "Dubai Intl (DXB)"
click at [396, 142] on icon "delete" at bounding box center [393, 142] width 9 height 7
type input "Dubai Intl (DXB)"
click at [430, 144] on input "Phuket Intl (HKT)" at bounding box center [494, 142] width 130 height 16
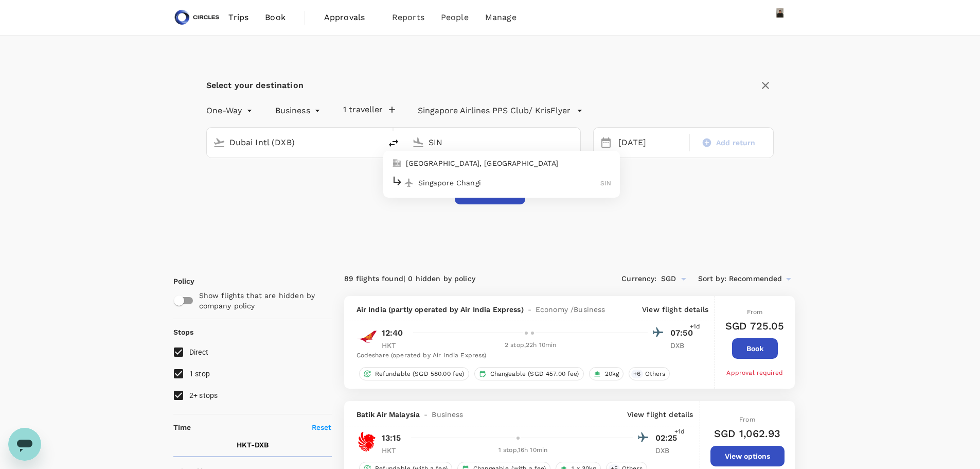
click at [422, 180] on p "Singapore Changi" at bounding box center [509, 183] width 183 height 10
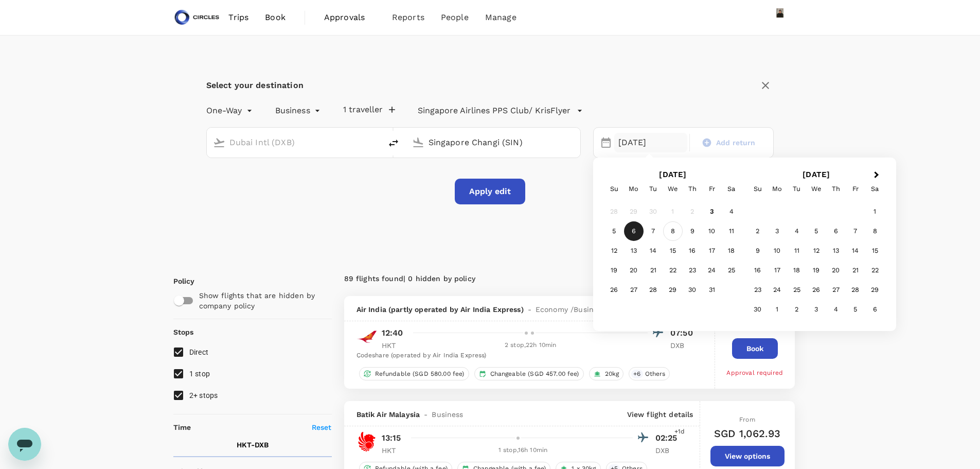
type input "Singapore Changi (SIN)"
click at [651, 231] on div "8" at bounding box center [673, 231] width 20 height 20
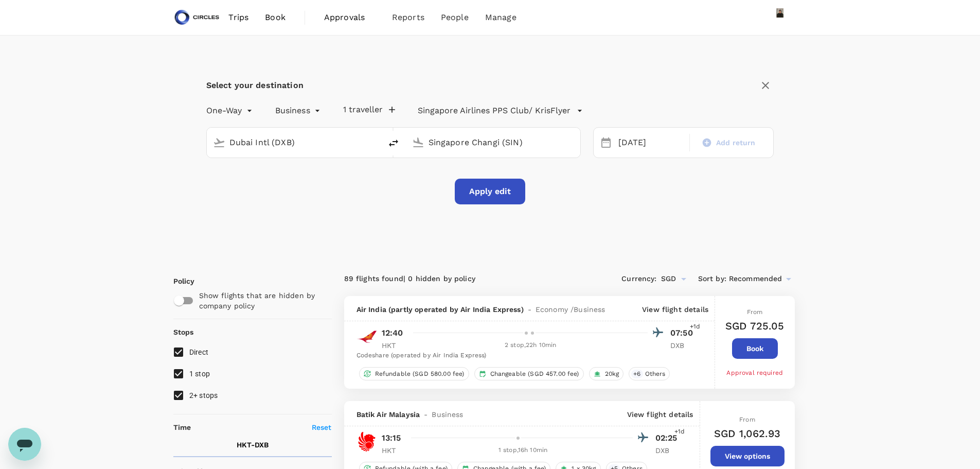
click at [499, 191] on button "Apply edit" at bounding box center [490, 192] width 71 height 26
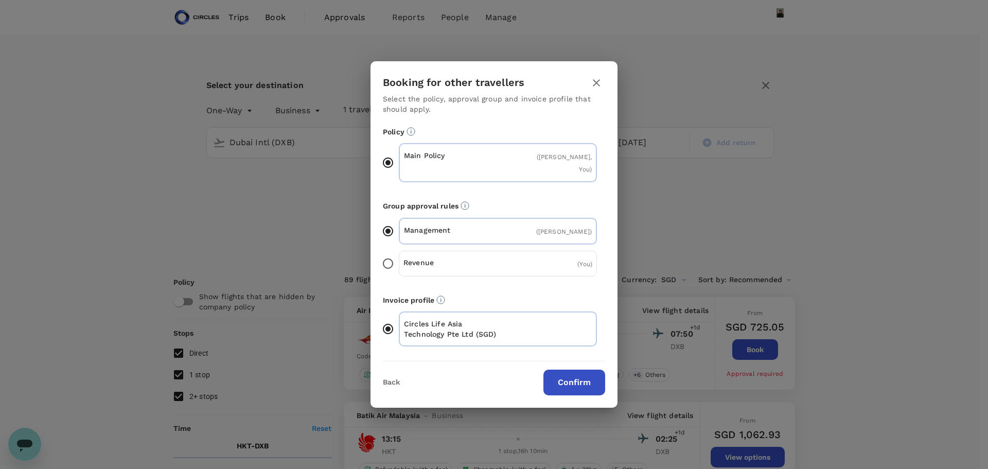
click at [570, 283] on button "Confirm" at bounding box center [574, 383] width 62 height 26
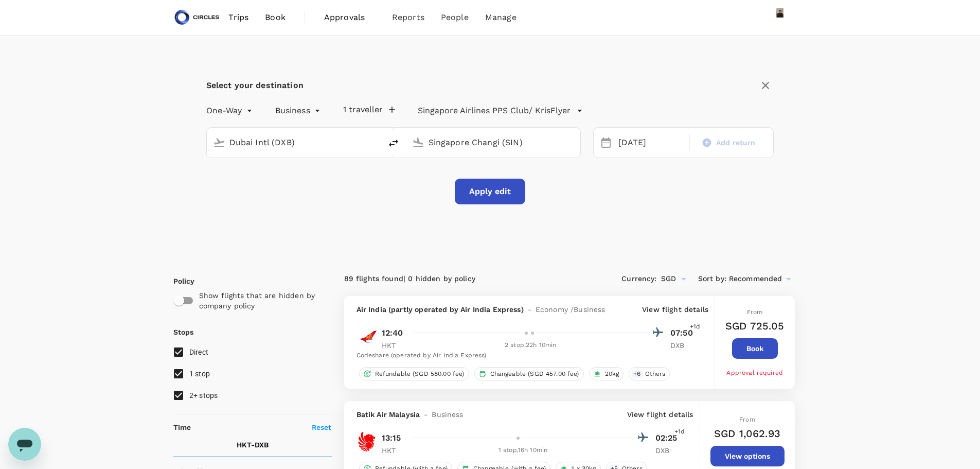
checkbox input "false"
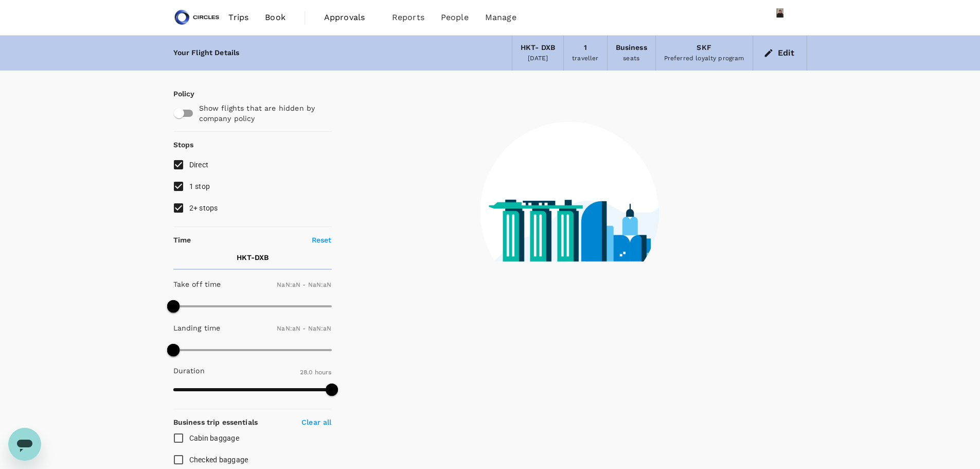
type input "1440"
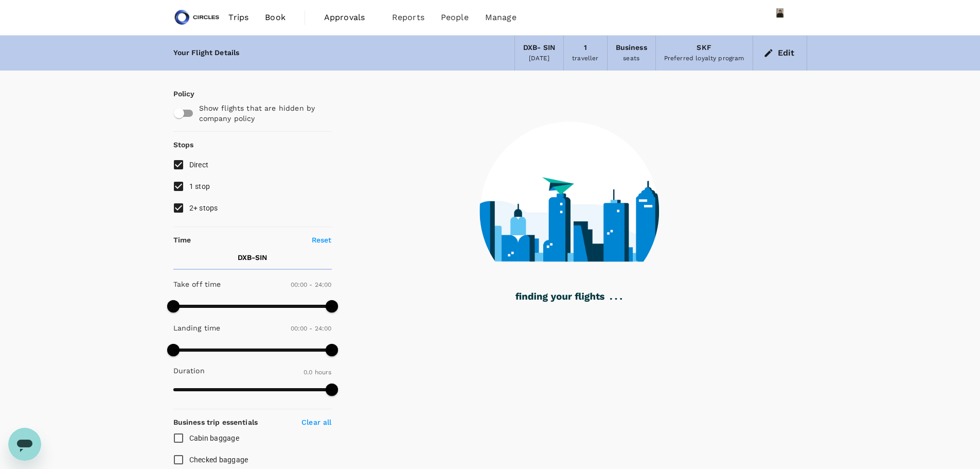
click at [179, 184] on input "1 stop" at bounding box center [179, 186] width 22 height 22
checkbox input "false"
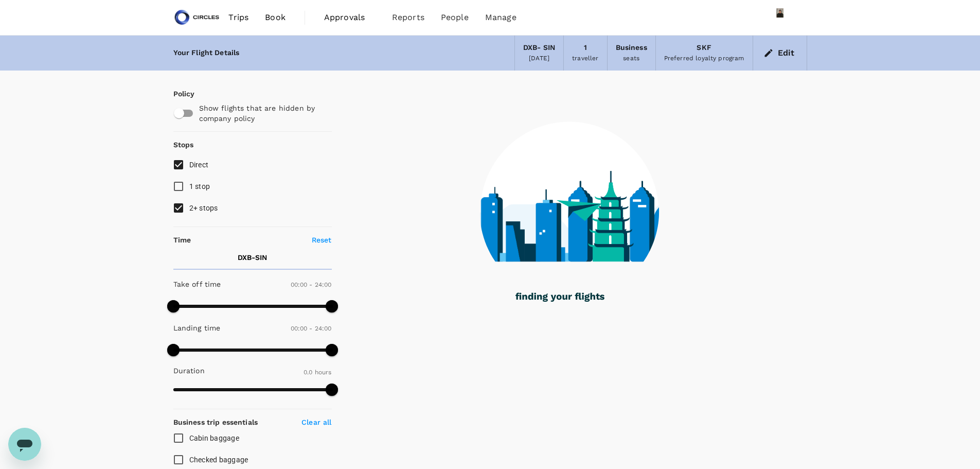
click at [181, 205] on input "2+ stops" at bounding box center [179, 208] width 22 height 22
checkbox input "false"
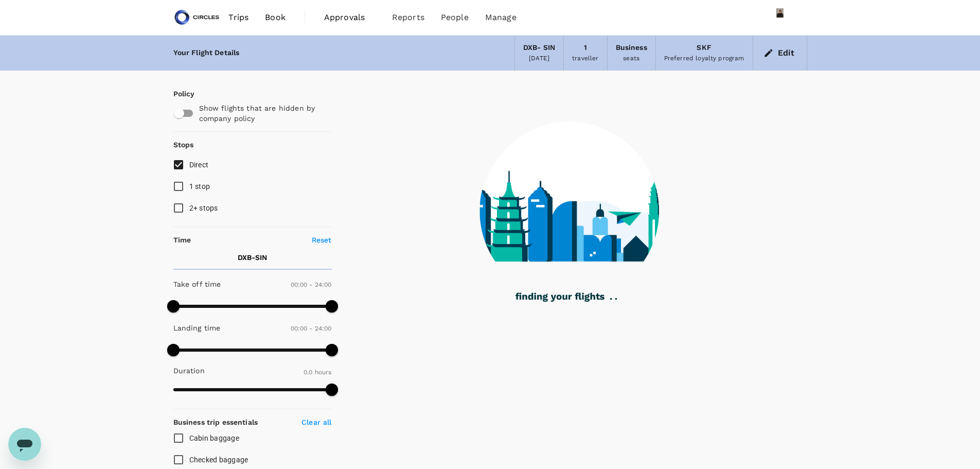
type input "1600"
checkbox input "true"
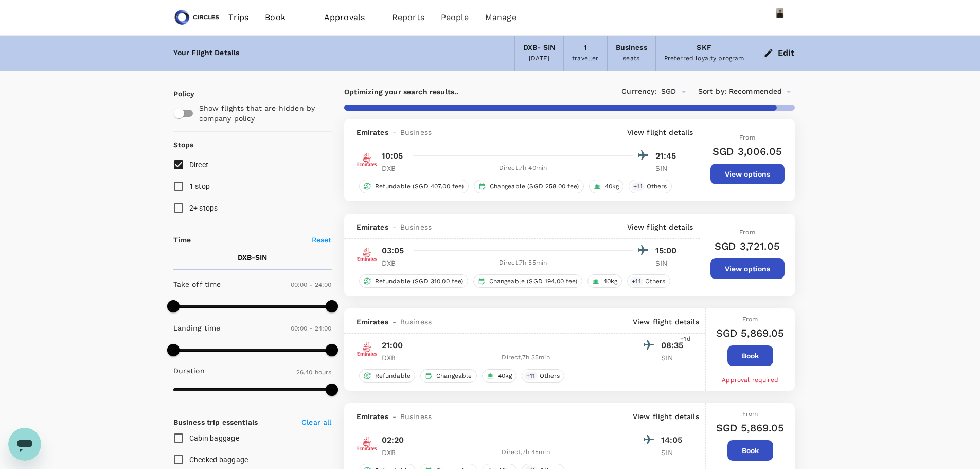
click at [651, 283] on p "View flight details" at bounding box center [666, 322] width 66 height 10
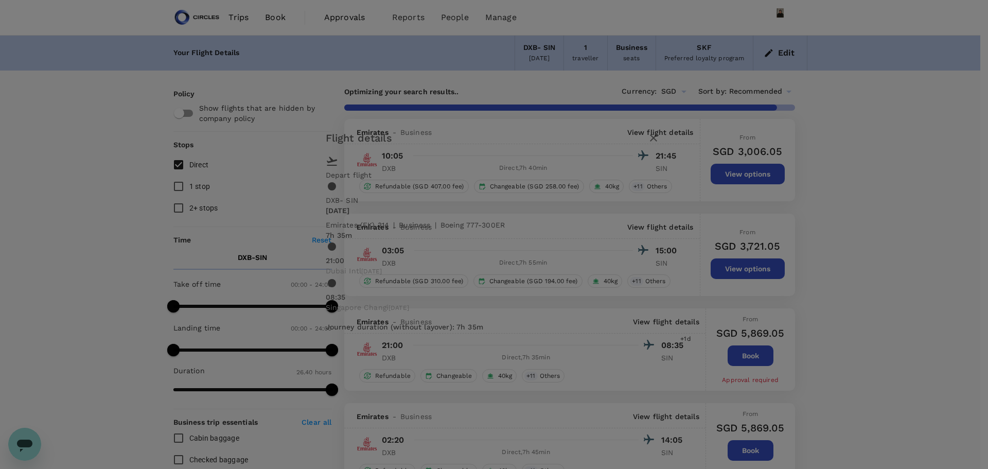
click at [651, 144] on icon "button" at bounding box center [653, 138] width 12 height 12
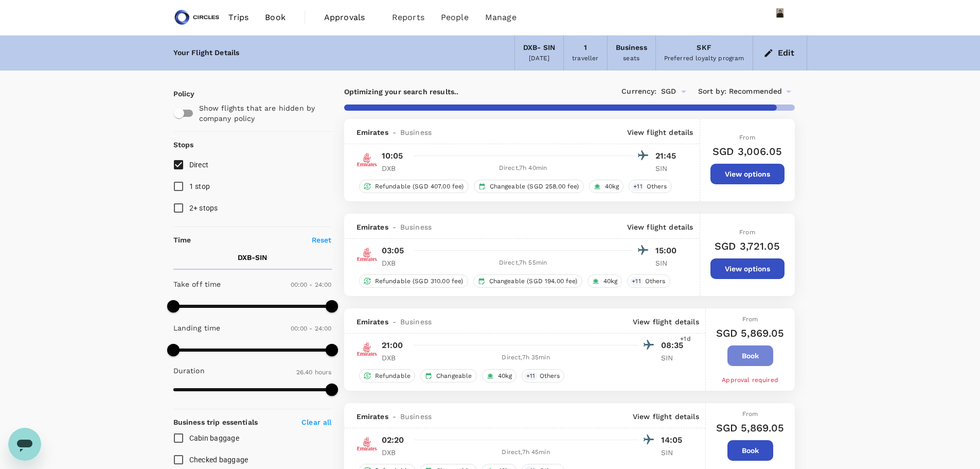
click at [651, 283] on button "Book" at bounding box center [751, 355] width 46 height 21
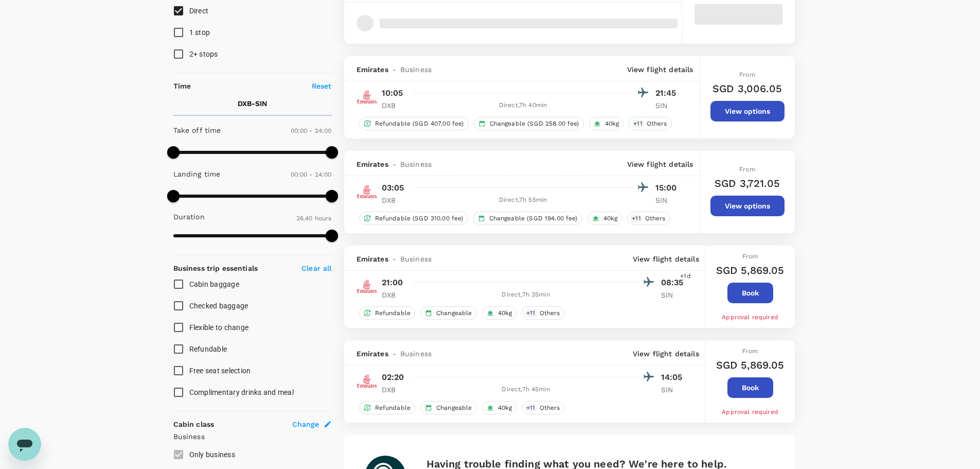
scroll to position [154, 0]
type input "1795"
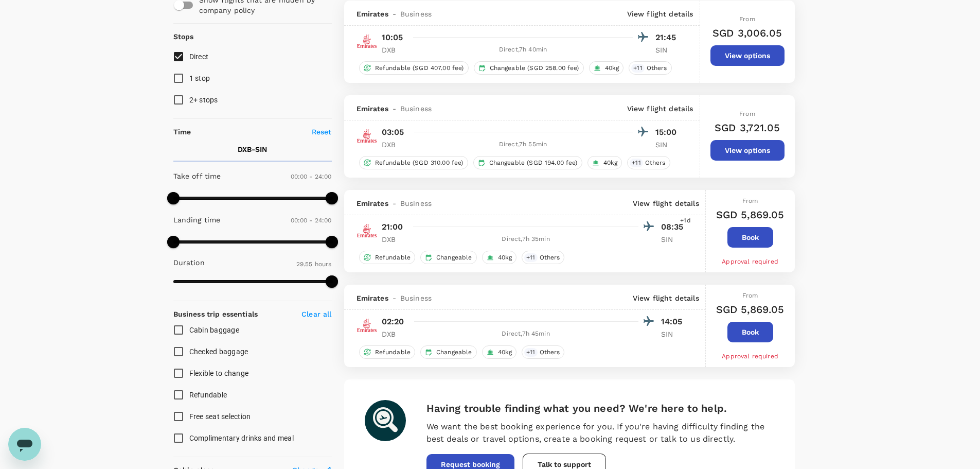
scroll to position [103, 0]
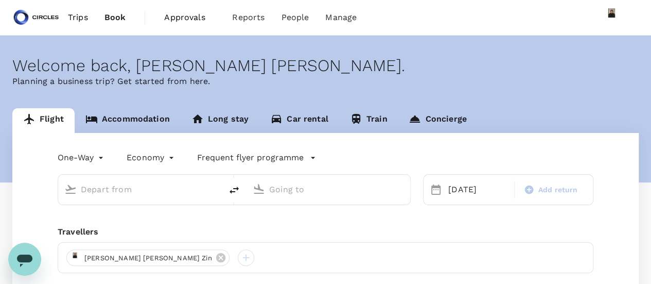
type input "business"
type input "Dubai Intl (DXB)"
type input "Singapore Changi (SIN)"
type input "Dubai Intl (DXB)"
type input "Singapore Changi (SIN)"
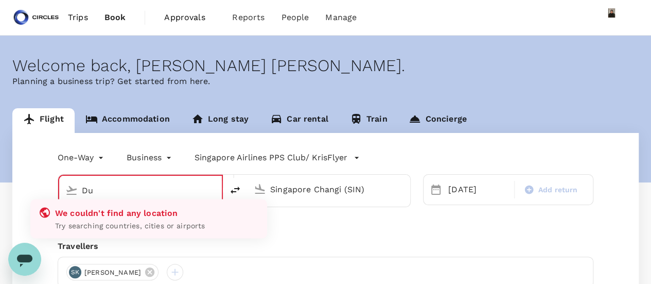
type input "D"
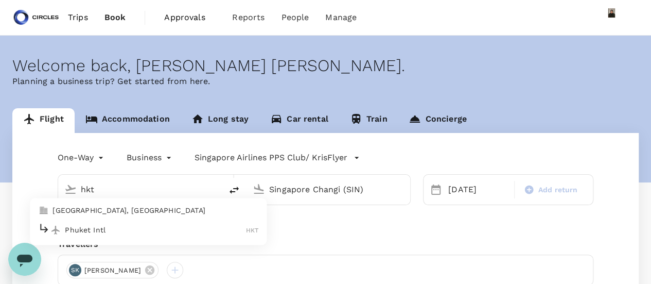
click at [94, 236] on div "Phuket Intl HKT" at bounding box center [148, 230] width 220 height 16
type input "Phuket Intl (HKT)"
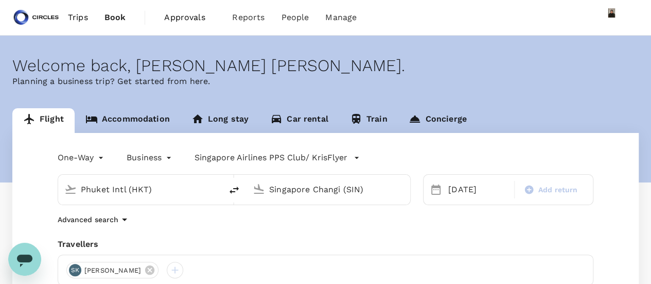
click at [307, 189] on input "Singapore Changi (SIN)" at bounding box center [328, 189] width 119 height 16
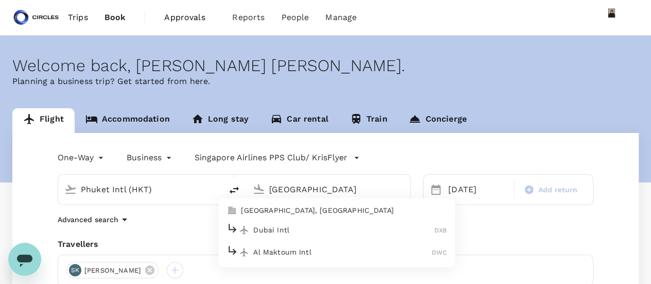
click at [307, 226] on p "Dubai Intl" at bounding box center [343, 229] width 181 height 10
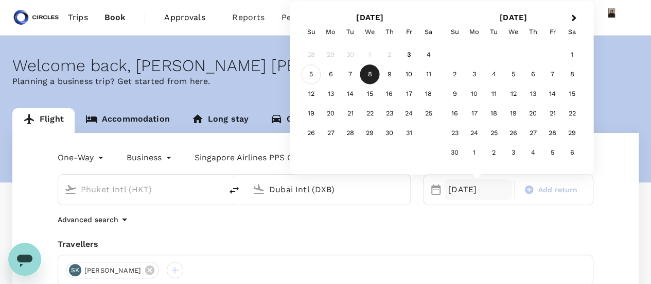
type input "Dubai Intl (DXB)"
click at [314, 74] on div "5" at bounding box center [312, 75] width 20 height 20
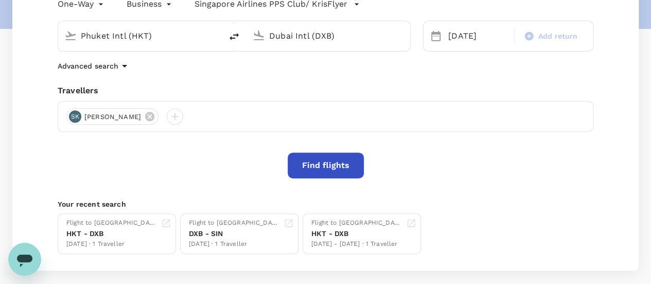
scroll to position [154, 0]
click at [325, 161] on button "Find flights" at bounding box center [326, 164] width 76 height 26
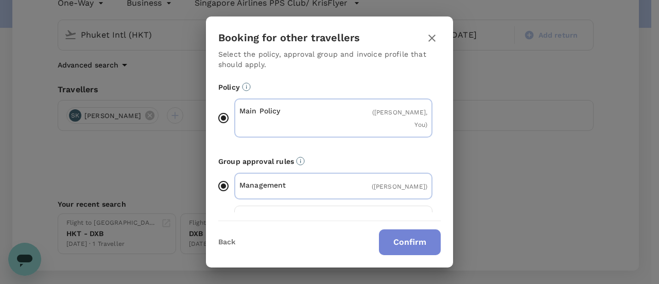
click at [414, 245] on button "Confirm" at bounding box center [410, 242] width 62 height 26
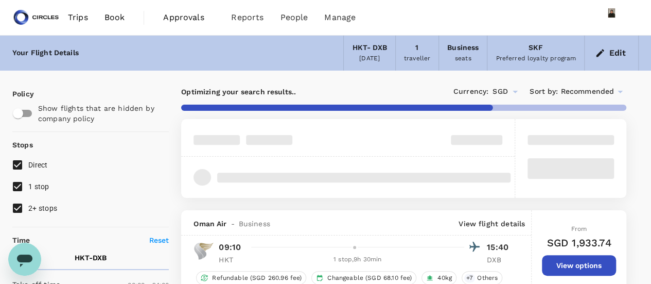
type input "1470"
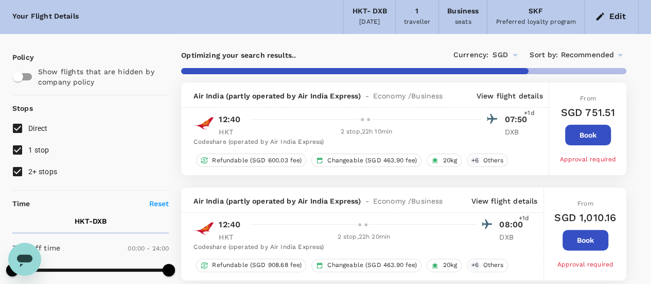
scroll to position [51, 0]
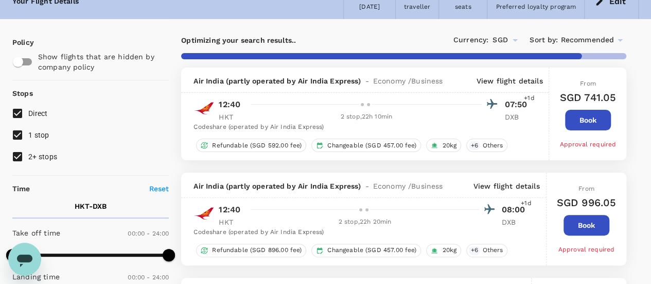
click at [14, 136] on input "1 stop" at bounding box center [18, 135] width 22 height 22
checkbox input "false"
click at [20, 156] on input "2+ stops" at bounding box center [18, 157] width 22 height 22
checkbox input "false"
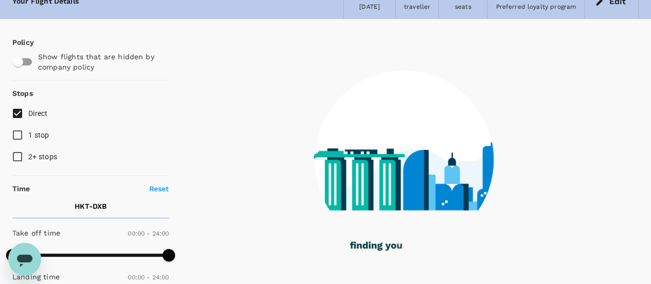
type input "1680"
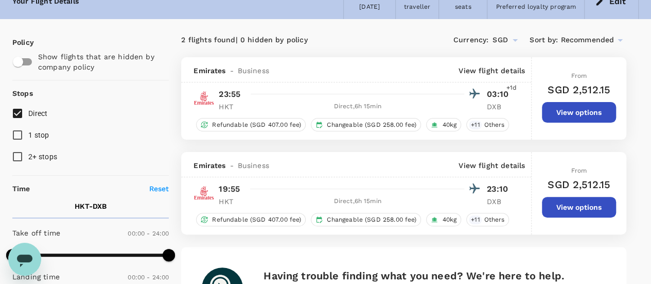
scroll to position [0, 0]
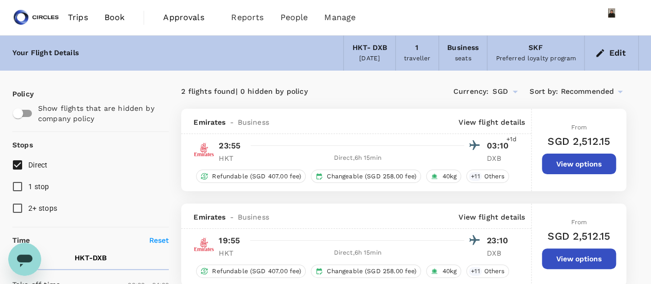
click at [110, 16] on span "Book" at bounding box center [114, 17] width 21 height 12
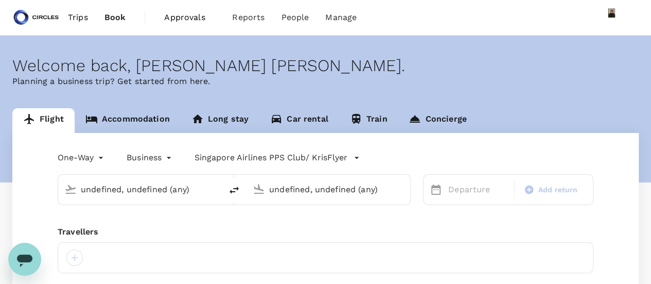
type input "Phuket Intl (HKT)"
type input "Dubai Intl (DXB)"
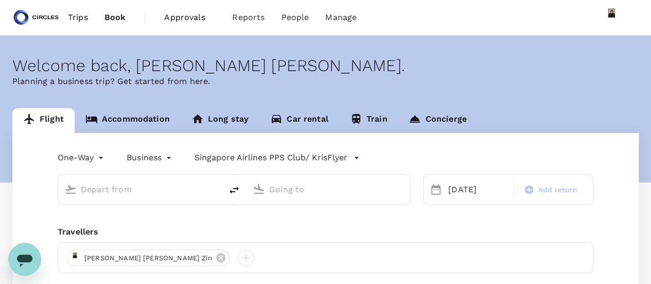
type input "Phuket Intl (HKT)"
type input "Dubai Intl (DXB)"
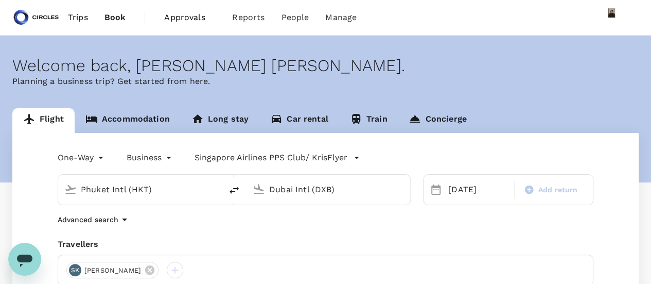
click at [136, 120] on link "Accommodation" at bounding box center [128, 120] width 106 height 25
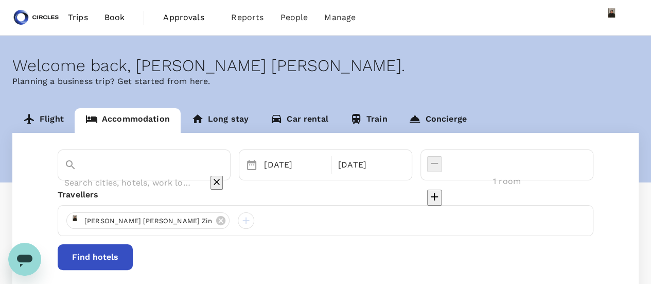
type input "Oakwood Suites Kuningan Jakart"
click at [222, 177] on icon "Clear" at bounding box center [217, 182] width 10 height 10
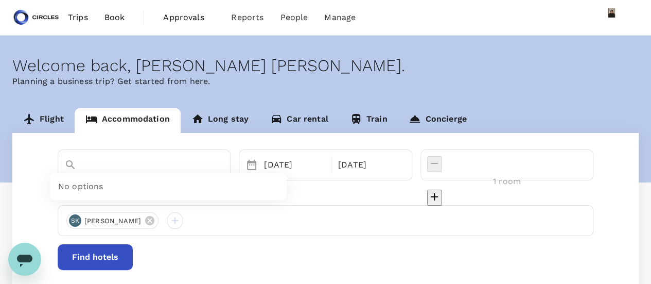
type input "sofitel dubai"
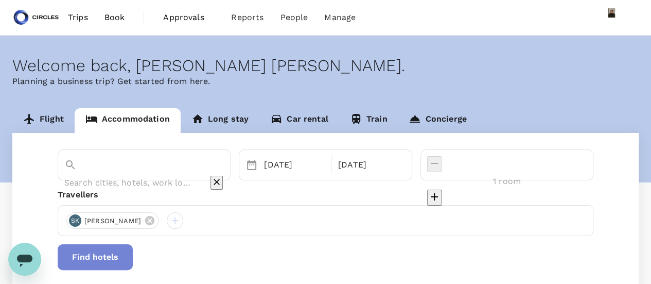
click at [133, 262] on button "Find hotels" at bounding box center [95, 257] width 75 height 26
click at [184, 173] on div at bounding box center [144, 173] width 160 height 35
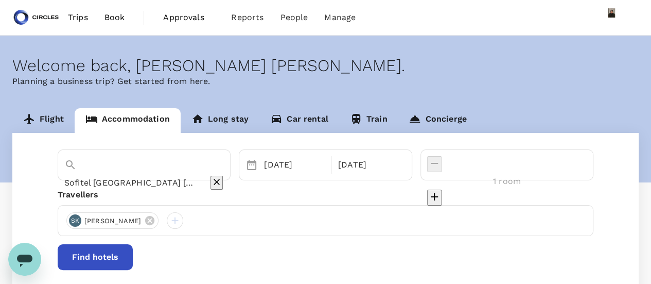
type input "Sofitel Dubai The Palm Resort & Spa"
click at [133, 258] on button "Find hotels" at bounding box center [95, 257] width 75 height 26
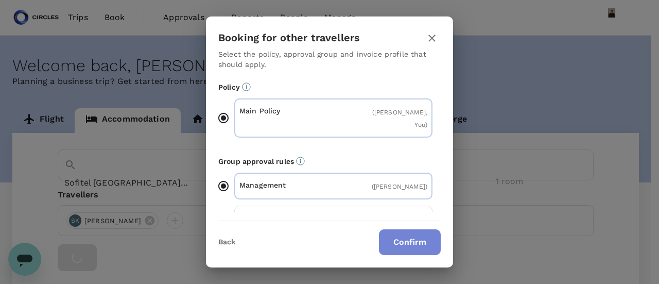
click at [394, 243] on button "Confirm" at bounding box center [410, 242] width 62 height 26
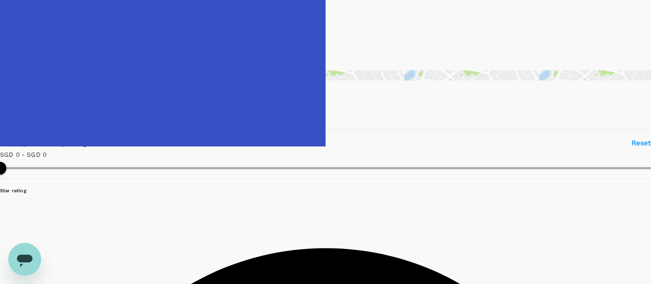
scroll to position [154, 0]
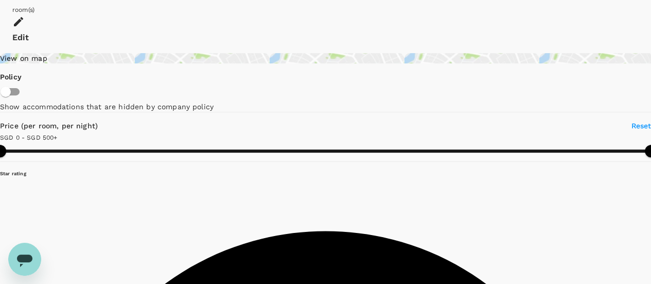
type input "500"
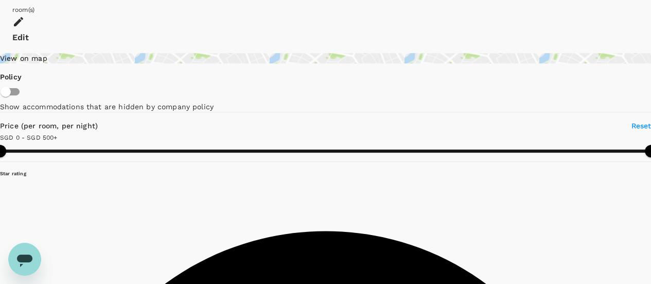
scroll to position [0, 0]
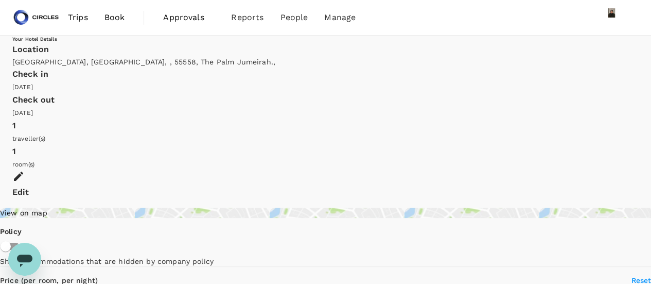
click at [25, 170] on icon at bounding box center [18, 176] width 12 height 12
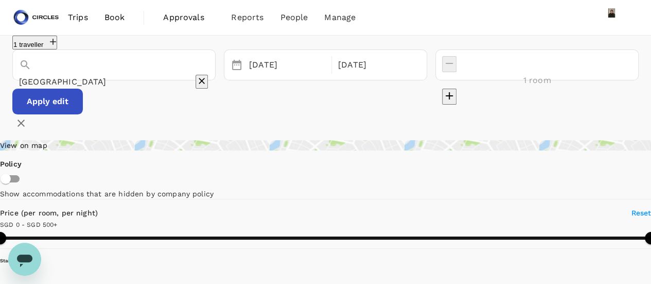
click at [155, 74] on div "Crown Plaza Residency" at bounding box center [114, 82] width 190 height 16
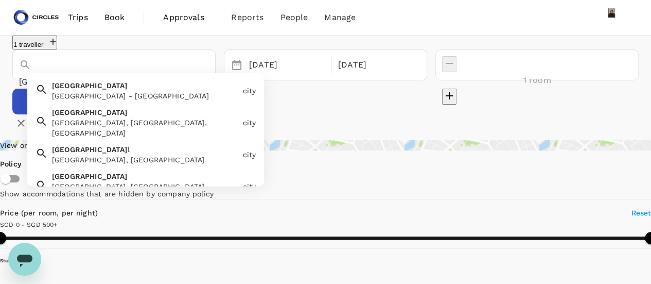
click at [147, 97] on div "Dubai Dubai - United Arab Emirates" at bounding box center [143, 88] width 190 height 25
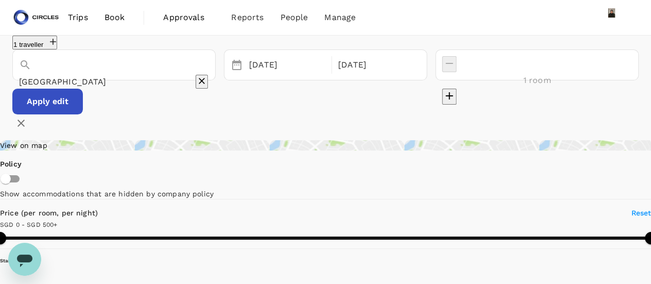
type input "Dubai"
click at [83, 114] on button "Apply edit" at bounding box center [47, 102] width 71 height 26
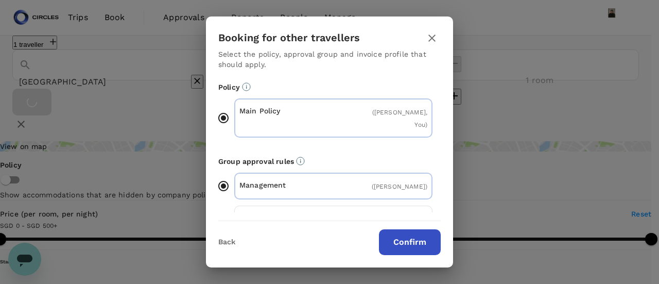
click at [414, 241] on button "Confirm" at bounding box center [410, 242] width 62 height 26
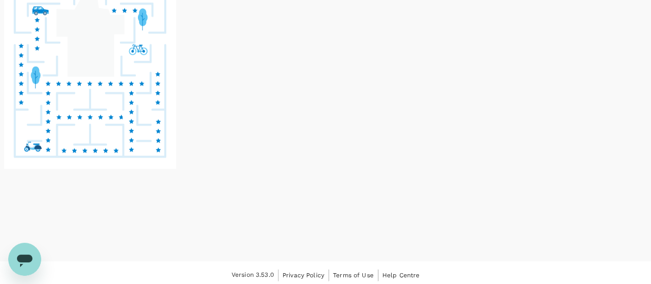
scroll to position [64, 0]
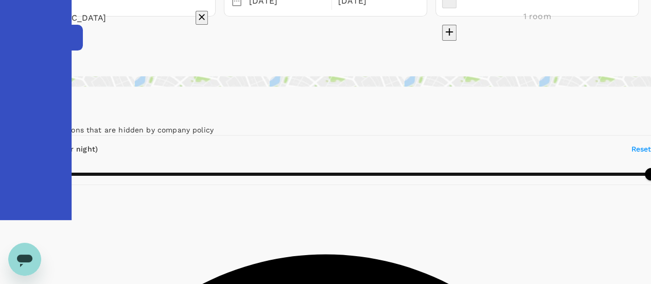
type input "Dubai"
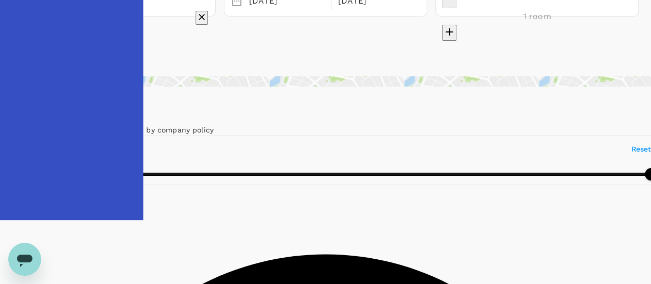
type input "499.71"
type input "66.71"
type input "499.75"
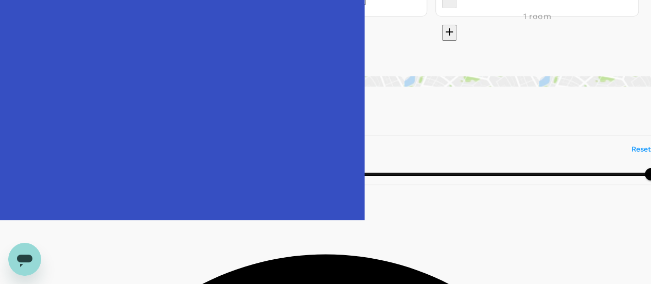
type input "42.75"
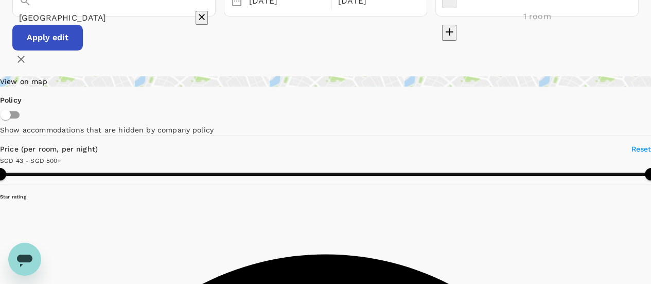
type input "499.75"
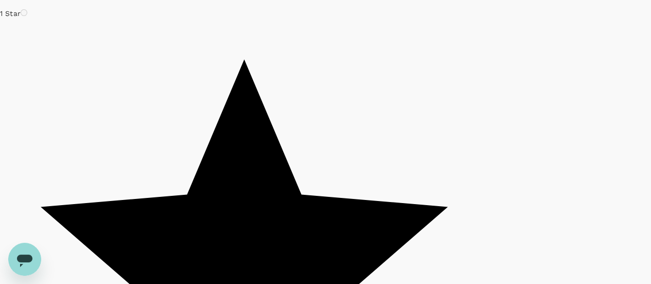
scroll to position [0, 0]
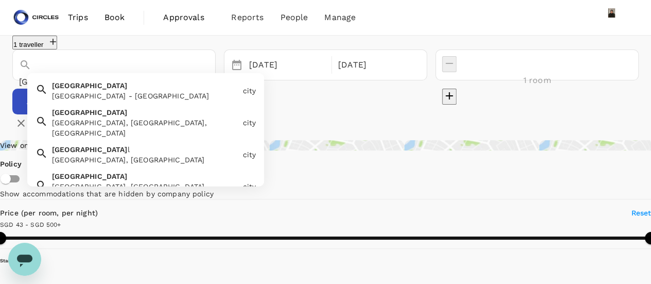
click at [157, 85] on input "Dubai" at bounding box center [99, 82] width 161 height 16
drag, startPoint x: 157, startPoint y: 85, endPoint x: 0, endPoint y: 223, distance: 209.7
click at [129, 83] on input "Dubai" at bounding box center [99, 82] width 161 height 16
drag, startPoint x: 129, startPoint y: 82, endPoint x: 0, endPoint y: 32, distance: 138.0
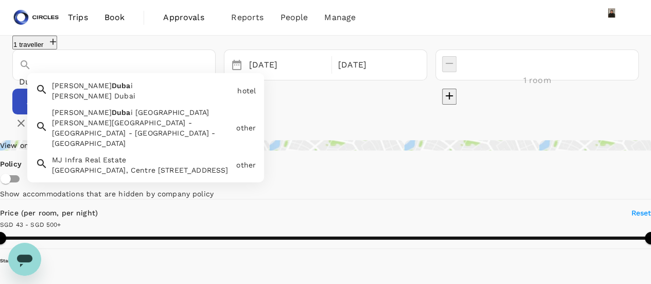
type input "D"
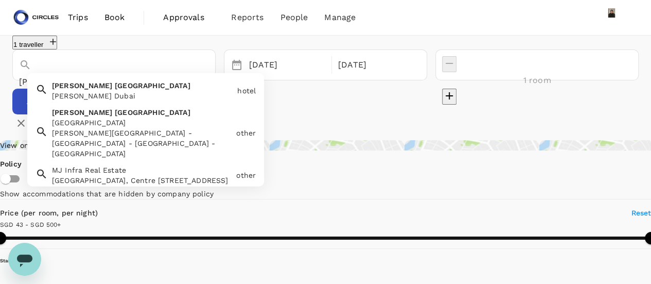
click at [115, 90] on span "Dubai" at bounding box center [153, 85] width 76 height 8
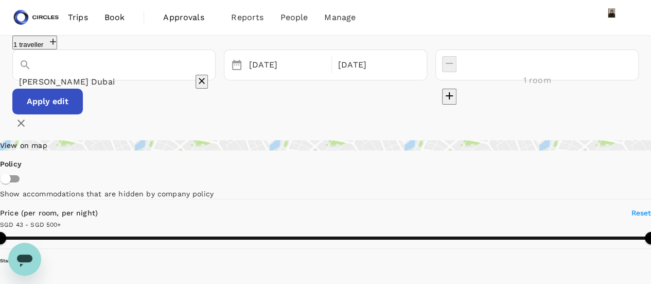
type input "Conrad Dubai"
click at [83, 113] on button "Apply edit" at bounding box center [47, 102] width 71 height 26
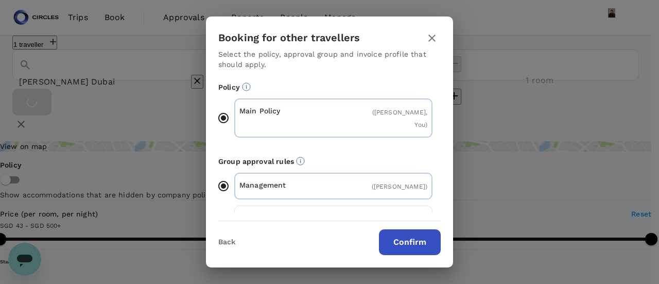
click at [408, 239] on button "Confirm" at bounding box center [410, 242] width 62 height 26
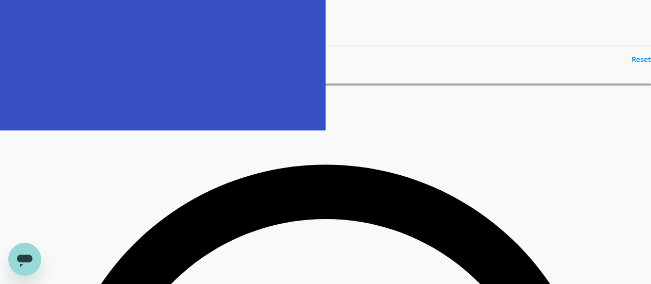
scroll to position [154, 0]
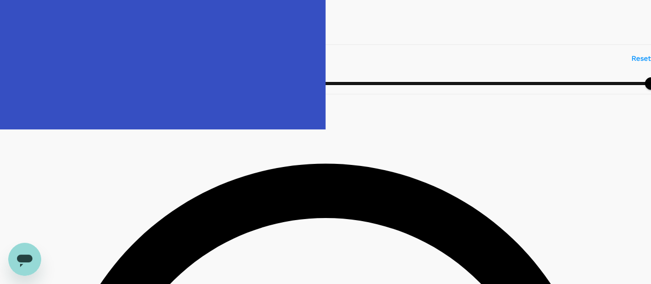
type input "500"
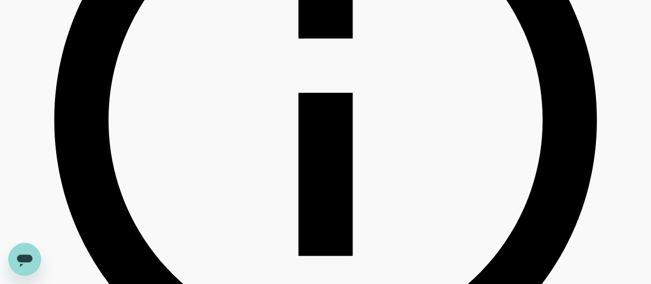
scroll to position [463, 0]
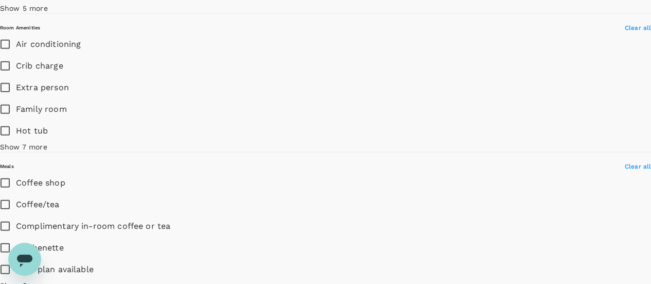
scroll to position [1132, 0]
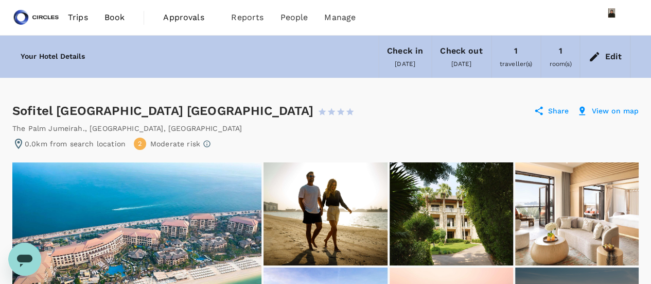
click at [625, 56] on div "Edit" at bounding box center [605, 57] width 50 height 36
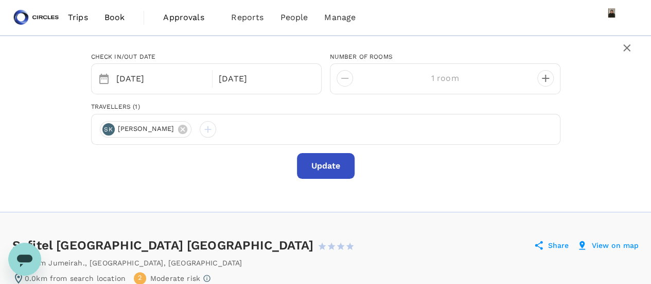
click at [107, 21] on span "Book" at bounding box center [114, 17] width 21 height 12
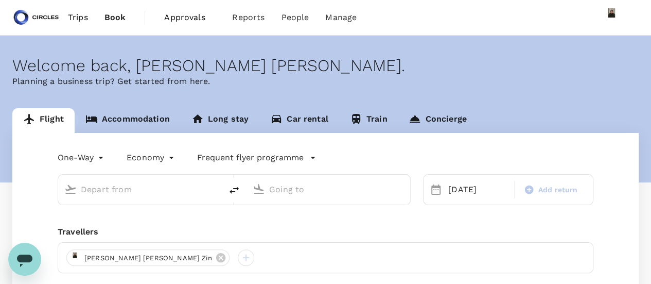
type input "business"
type input "Phuket Intl (HKT)"
type input "Dubai Intl (DXB)"
type input "Phuket Intl (HKT)"
type input "Dubai Intl (DXB)"
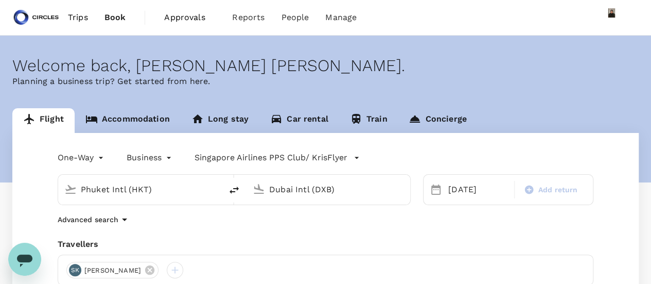
click at [145, 121] on link "Accommodation" at bounding box center [128, 120] width 106 height 25
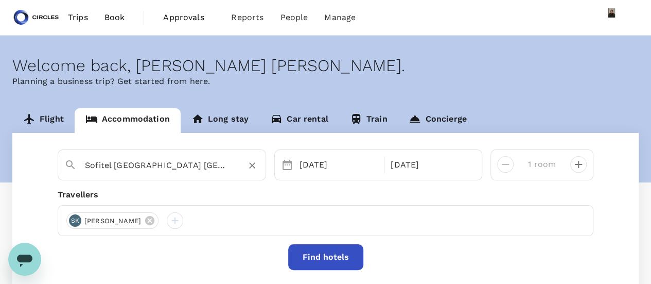
click at [144, 168] on input "Sofitel Dubai The Palm Resort & Spa" at bounding box center [158, 165] width 146 height 16
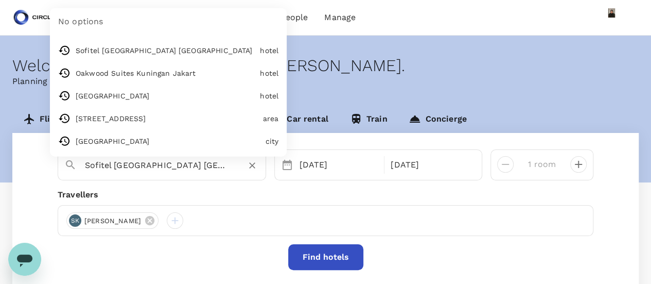
click at [249, 165] on icon "Clear" at bounding box center [252, 166] width 6 height 6
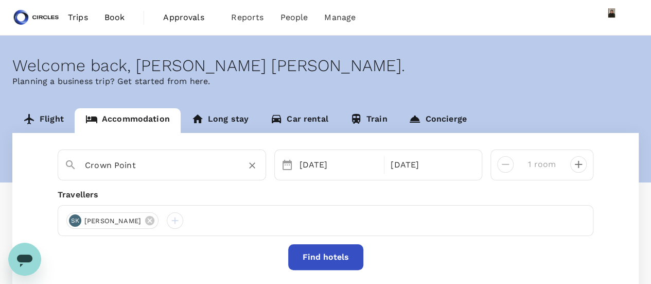
click at [149, 164] on input "Crown Point" at bounding box center [158, 165] width 146 height 16
type input "Crown Plaza Residency"
click at [343, 256] on button "Find hotels" at bounding box center [325, 257] width 75 height 26
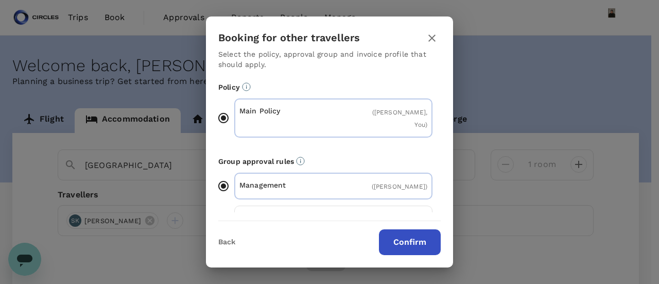
click at [417, 240] on button "Confirm" at bounding box center [410, 242] width 62 height 26
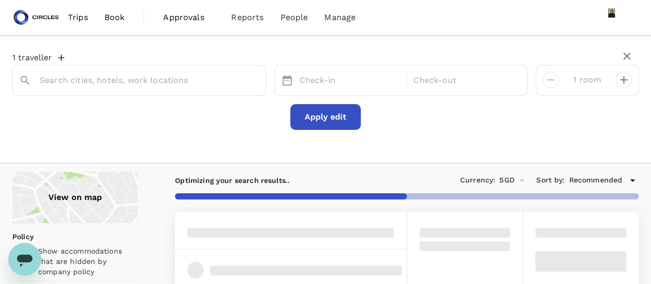
type input "Crown Plaza Residency"
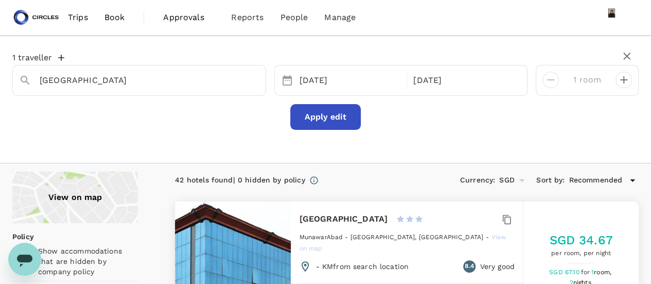
type input "207.95"
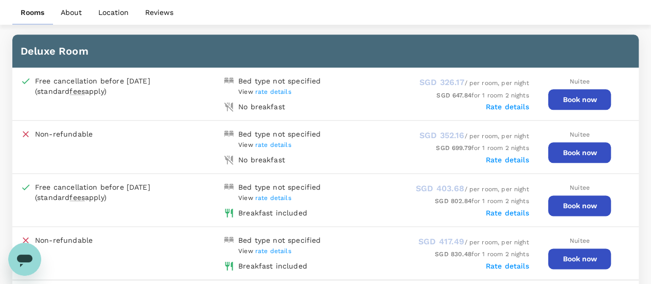
scroll to position [566, 0]
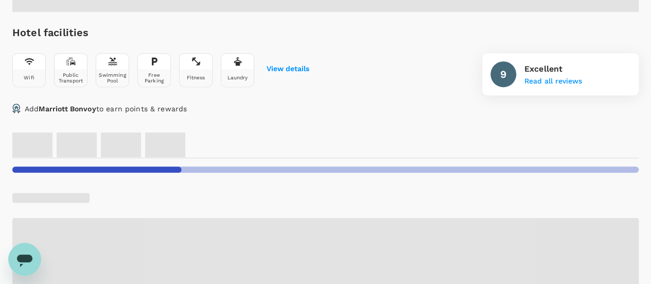
scroll to position [408, 0]
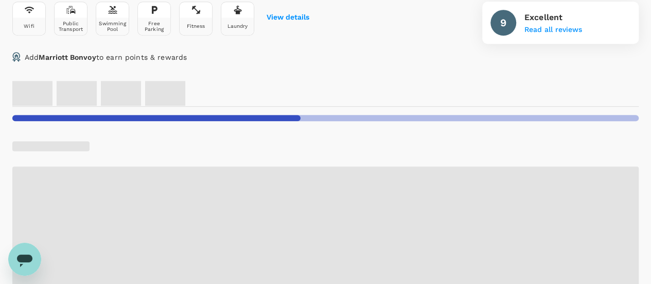
radio input "false"
radio input "true"
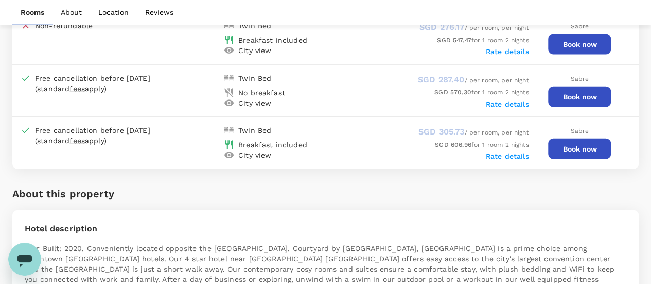
scroll to position [1256, 0]
